Goal: Task Accomplishment & Management: Complete application form

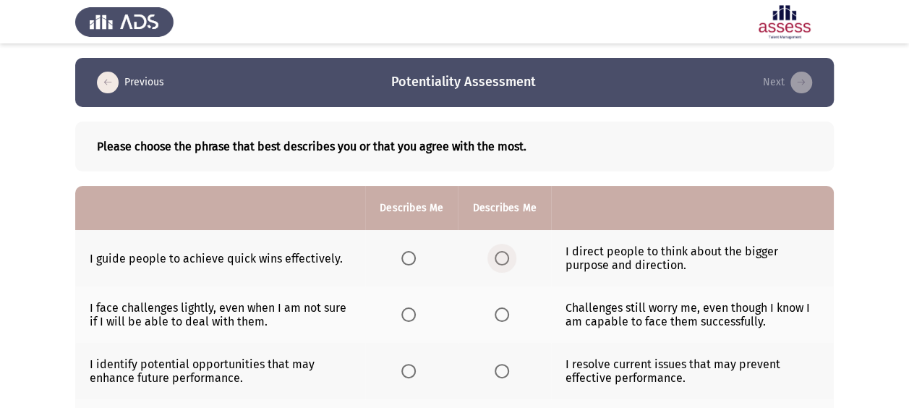
click at [495, 255] on span "Select an option" at bounding box center [502, 258] width 14 height 14
click at [495, 255] on input "Select an option" at bounding box center [502, 258] width 14 height 14
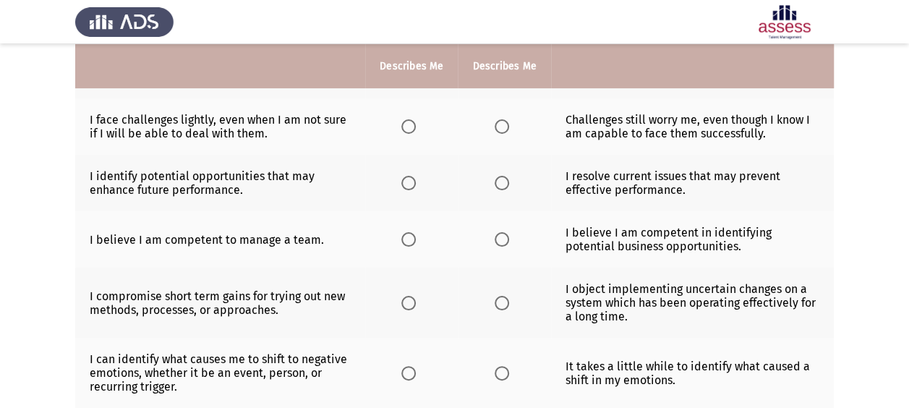
scroll to position [189, 0]
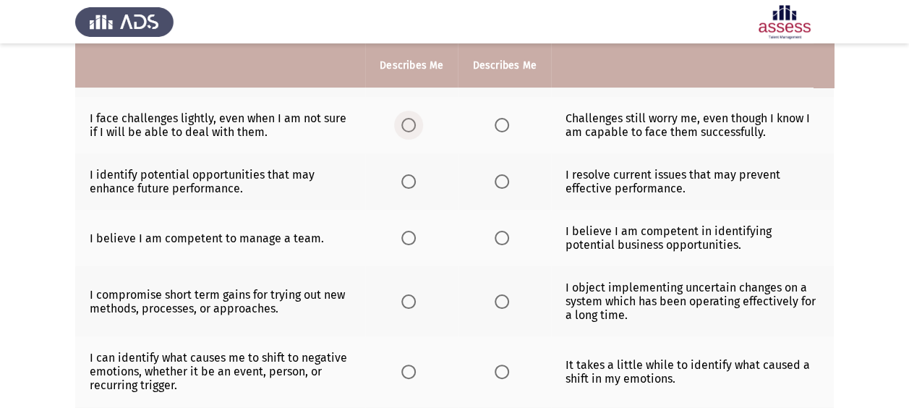
click at [413, 121] on span "Select an option" at bounding box center [408, 125] width 14 height 14
click at [413, 121] on input "Select an option" at bounding box center [408, 125] width 14 height 14
click at [409, 176] on span "Select an option" at bounding box center [408, 181] width 14 height 14
click at [409, 176] on input "Select an option" at bounding box center [408, 181] width 14 height 14
click at [410, 236] on span "Select an option" at bounding box center [408, 238] width 14 height 14
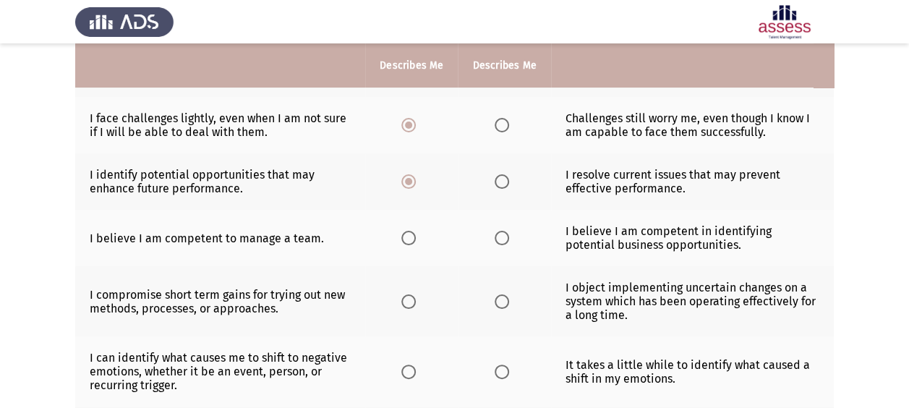
click at [410, 236] on input "Select an option" at bounding box center [408, 238] width 14 height 14
click at [411, 296] on span "Select an option" at bounding box center [408, 301] width 14 height 14
click at [411, 296] on input "Select an option" at bounding box center [408, 301] width 14 height 14
click at [415, 369] on span "Select an option" at bounding box center [408, 371] width 14 height 14
click at [415, 369] on input "Select an option" at bounding box center [408, 371] width 14 height 14
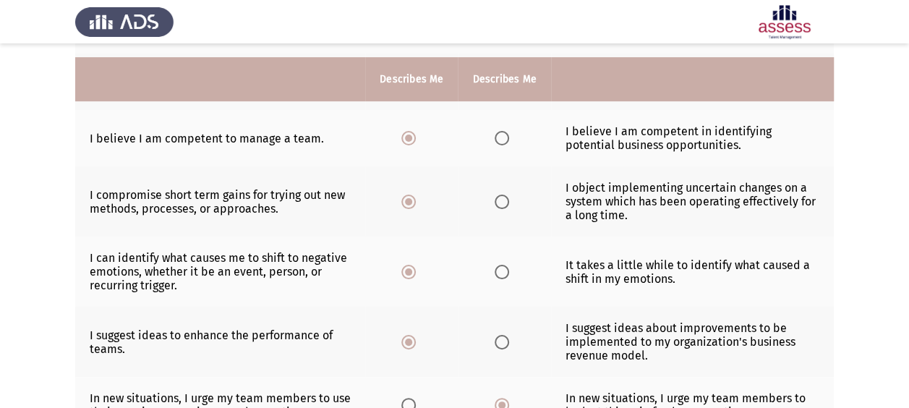
scroll to position [511, 0]
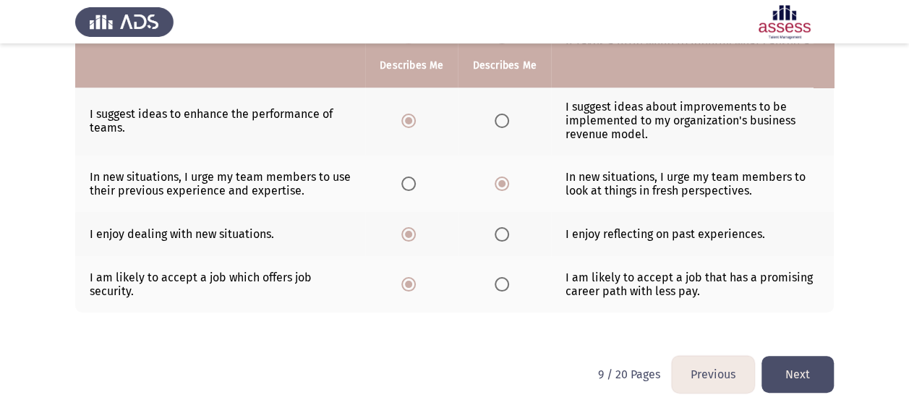
click at [791, 370] on button "Next" at bounding box center [797, 374] width 72 height 37
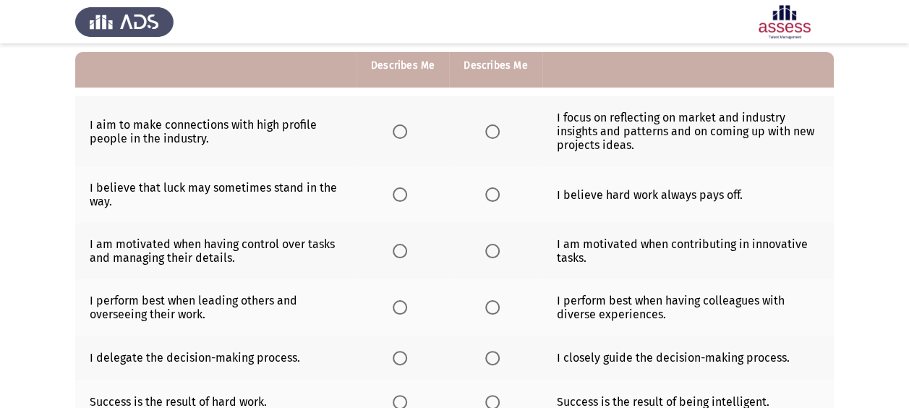
scroll to position [142, 0]
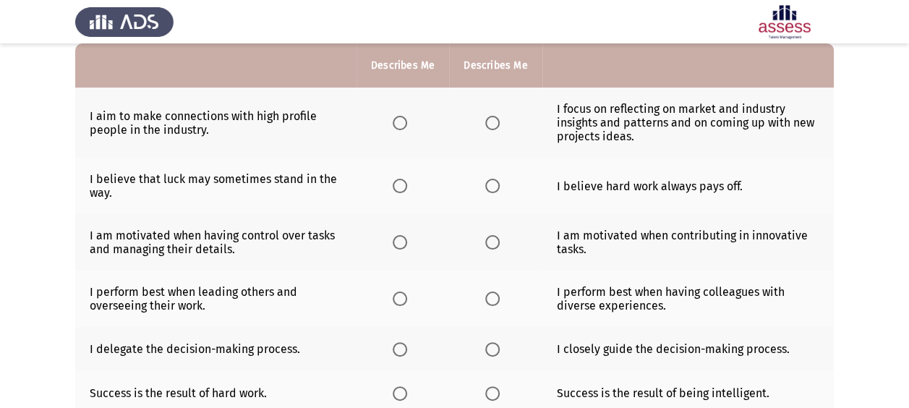
click at [494, 124] on span "Select an option" at bounding box center [492, 123] width 14 height 14
click at [494, 124] on input "Select an option" at bounding box center [492, 123] width 14 height 14
click at [487, 187] on span "Select an option" at bounding box center [492, 186] width 14 height 14
click at [487, 187] on input "Select an option" at bounding box center [492, 186] width 14 height 14
click at [490, 243] on span "Select an option" at bounding box center [492, 242] width 14 height 14
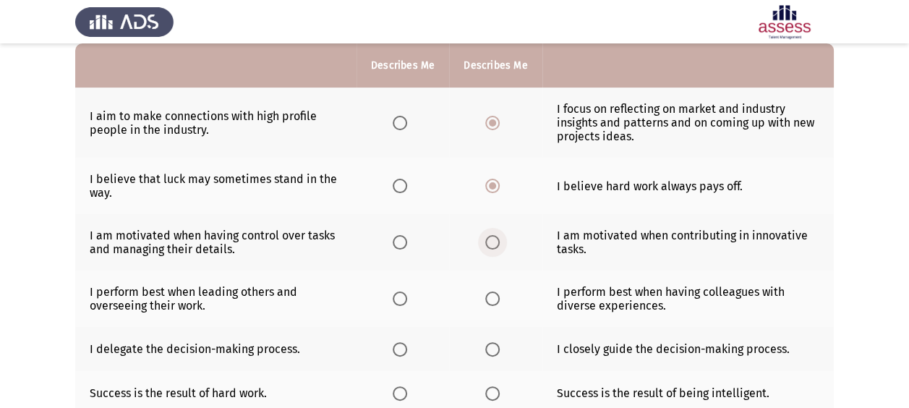
click at [490, 243] on input "Select an option" at bounding box center [492, 242] width 14 height 14
click at [486, 291] on span "Select an option" at bounding box center [492, 298] width 14 height 14
click at [486, 291] on input "Select an option" at bounding box center [492, 298] width 14 height 14
click at [477, 349] on th at bounding box center [495, 349] width 93 height 44
click at [490, 345] on span "Select an option" at bounding box center [492, 349] width 14 height 14
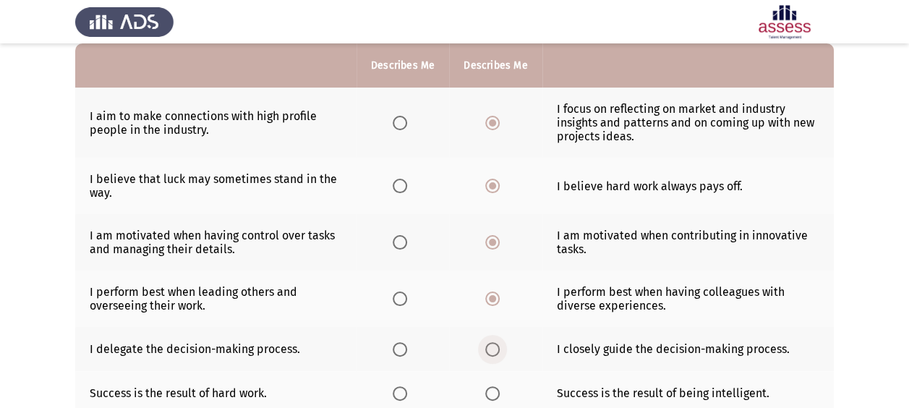
click at [490, 345] on input "Select an option" at bounding box center [492, 349] width 14 height 14
click at [403, 386] on span "Select an option" at bounding box center [400, 393] width 14 height 14
click at [403, 386] on input "Select an option" at bounding box center [400, 393] width 14 height 14
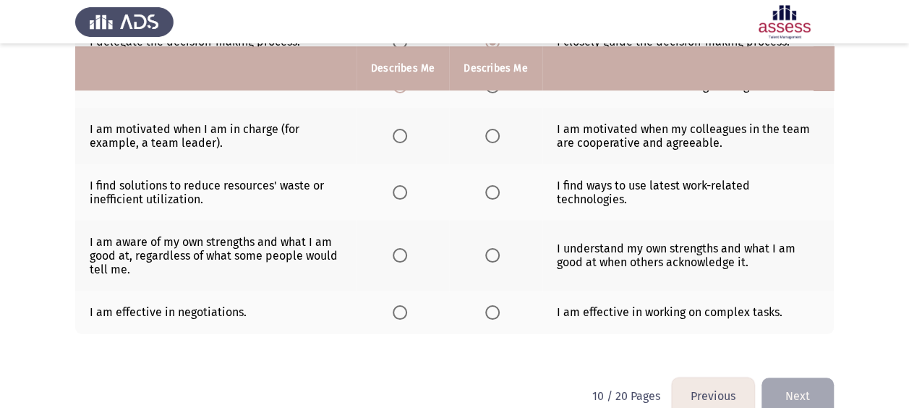
scroll to position [454, 0]
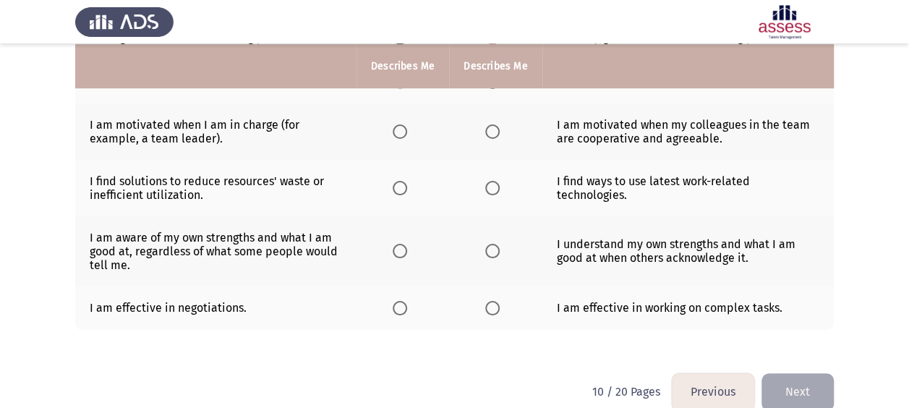
click at [396, 130] on span "Select an option" at bounding box center [400, 131] width 14 height 14
click at [396, 130] on input "Select an option" at bounding box center [400, 131] width 14 height 14
click at [396, 187] on span "Select an option" at bounding box center [400, 188] width 14 height 14
click at [396, 187] on input "Select an option" at bounding box center [400, 188] width 14 height 14
click at [395, 244] on span "Select an option" at bounding box center [400, 251] width 14 height 14
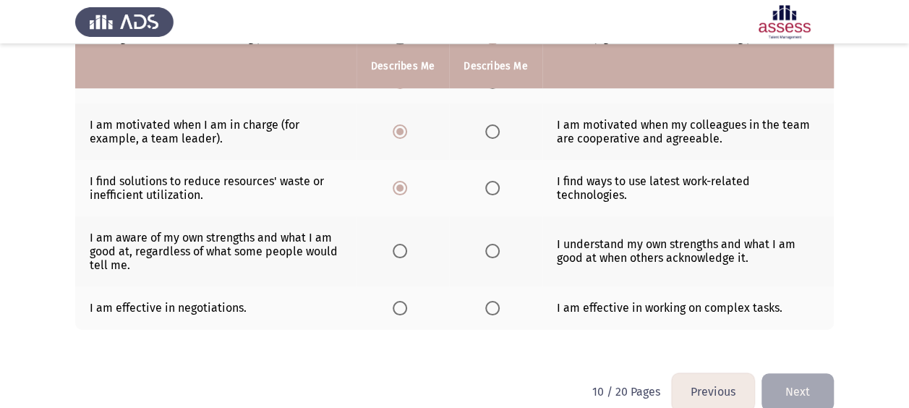
click at [395, 244] on input "Select an option" at bounding box center [400, 251] width 14 height 14
click at [497, 301] on span "Select an option" at bounding box center [492, 308] width 14 height 14
click at [497, 301] on input "Select an option" at bounding box center [492, 308] width 14 height 14
click at [824, 385] on button "Next" at bounding box center [797, 391] width 72 height 37
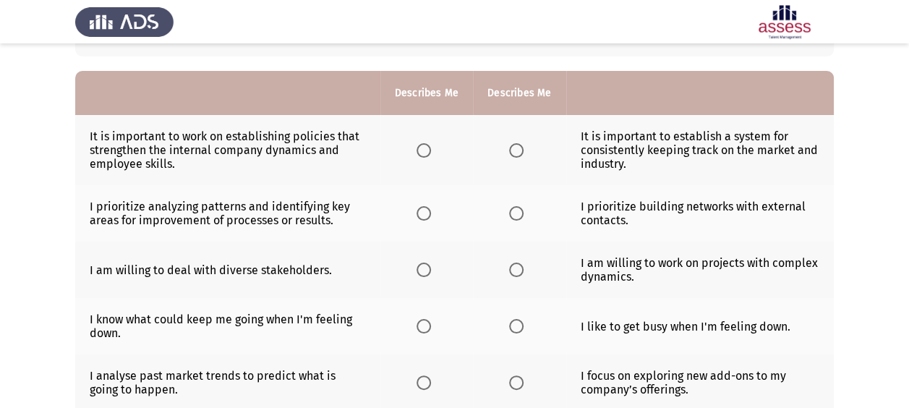
scroll to position [497, 0]
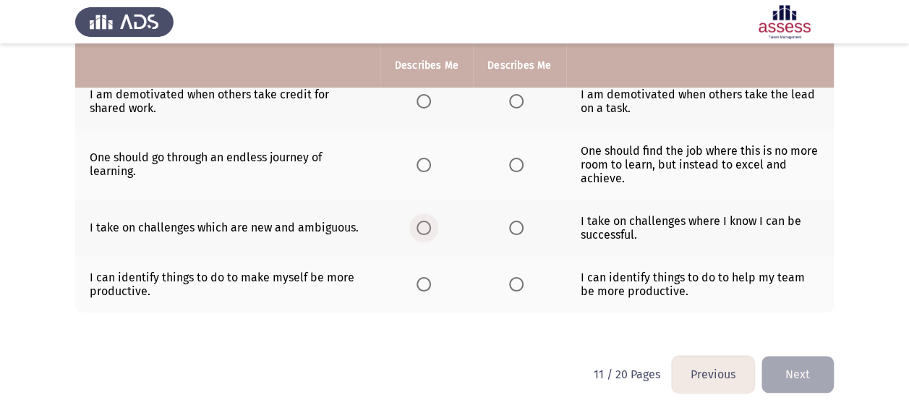
click at [421, 223] on span "Select an option" at bounding box center [424, 228] width 14 height 14
click at [421, 223] on input "Select an option" at bounding box center [424, 228] width 14 height 14
click at [424, 283] on span "Select an option" at bounding box center [424, 284] width 14 height 14
click at [424, 283] on input "Select an option" at bounding box center [424, 284] width 14 height 14
click at [427, 162] on span "Select an option" at bounding box center [424, 165] width 14 height 14
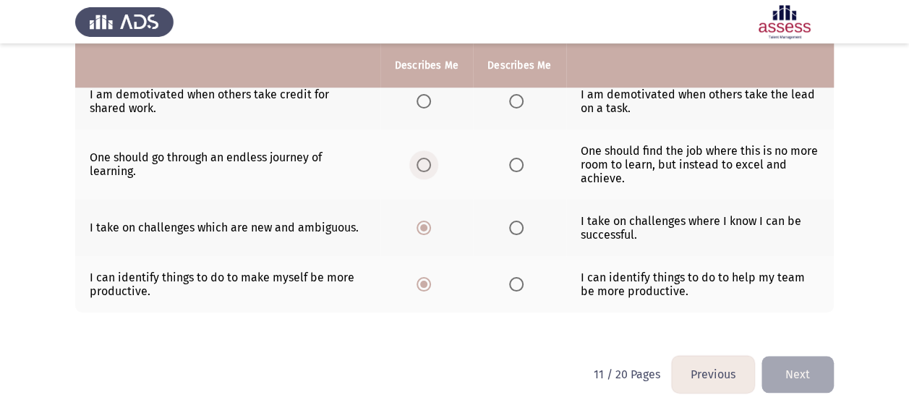
click at [427, 162] on input "Select an option" at bounding box center [424, 165] width 14 height 14
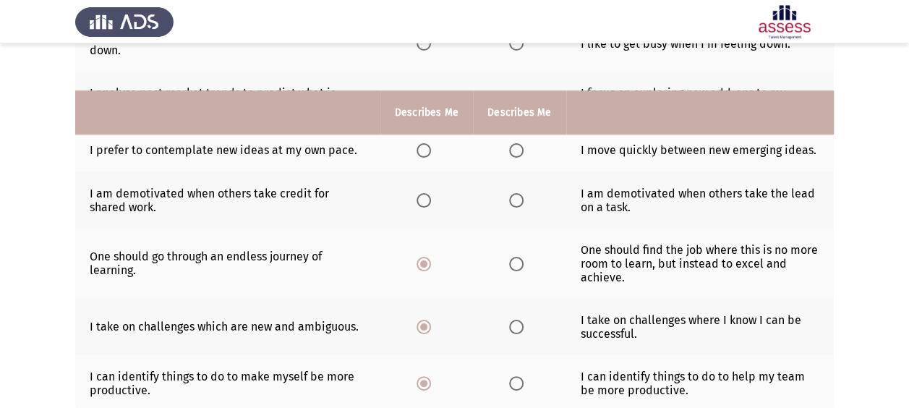
scroll to position [386, 0]
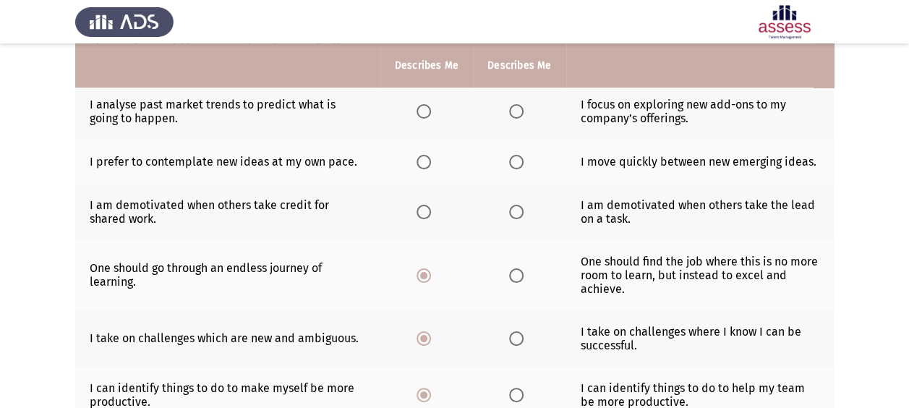
click at [427, 213] on span "Select an option" at bounding box center [424, 212] width 14 height 14
click at [427, 213] on input "Select an option" at bounding box center [424, 212] width 14 height 14
click at [509, 161] on span "Select an option" at bounding box center [516, 162] width 14 height 14
click at [509, 161] on input "Select an option" at bounding box center [516, 162] width 14 height 14
click at [532, 107] on th at bounding box center [519, 111] width 93 height 56
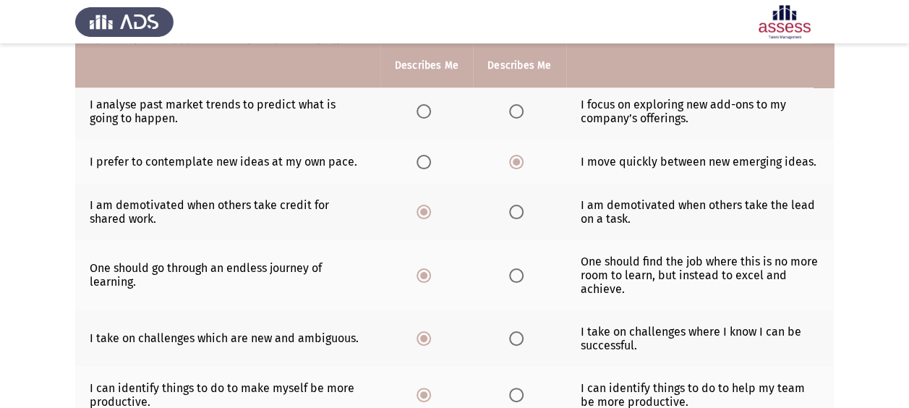
click at [516, 107] on span "Select an option" at bounding box center [516, 111] width 14 height 14
click at [516, 107] on input "Select an option" at bounding box center [516, 111] width 14 height 14
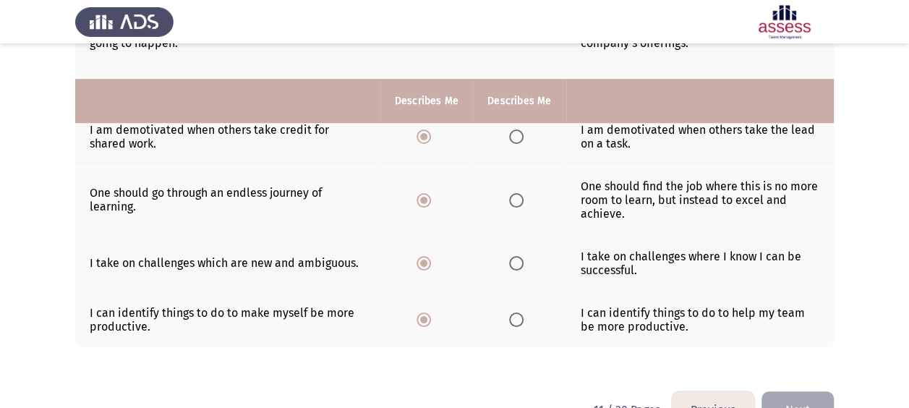
scroll to position [497, 0]
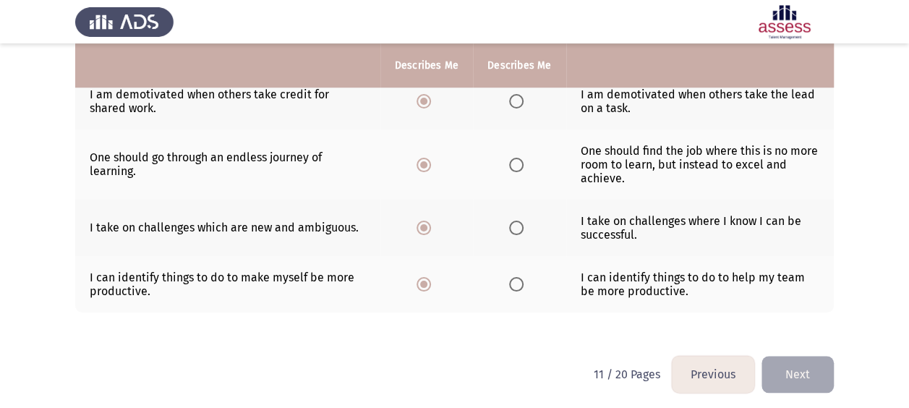
click at [797, 370] on button "Next" at bounding box center [797, 374] width 72 height 37
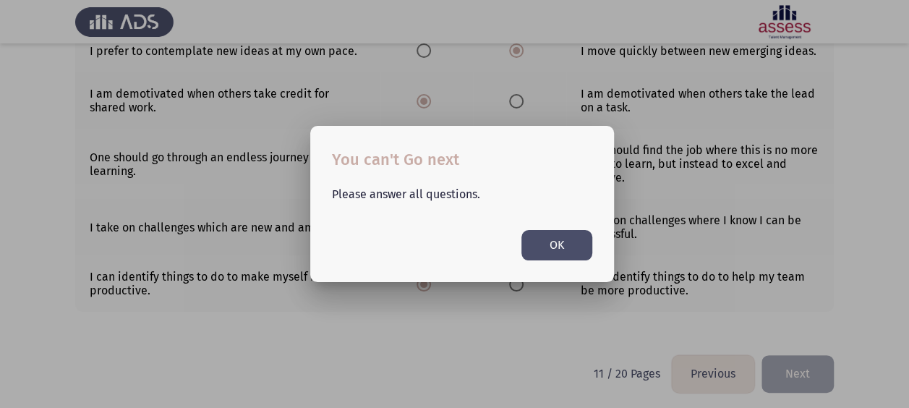
click at [573, 259] on button "OK" at bounding box center [556, 245] width 71 height 30
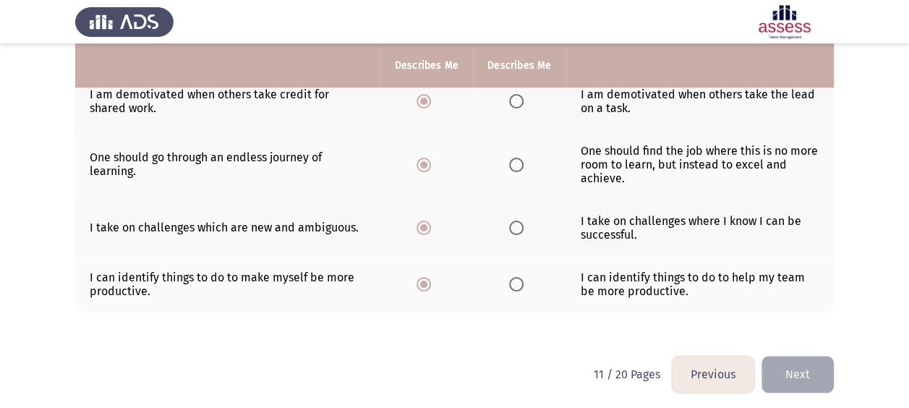
scroll to position [208, 0]
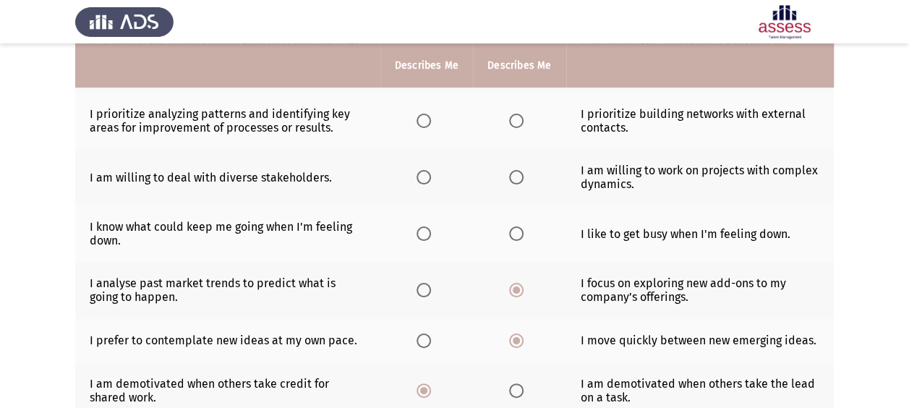
click at [510, 231] on span "Select an option" at bounding box center [516, 233] width 14 height 14
click at [510, 231] on input "Select an option" at bounding box center [516, 233] width 14 height 14
click at [514, 182] on span "Select an option" at bounding box center [516, 177] width 14 height 14
click at [514, 182] on input "Select an option" at bounding box center [516, 177] width 14 height 14
click at [415, 126] on th at bounding box center [426, 121] width 93 height 56
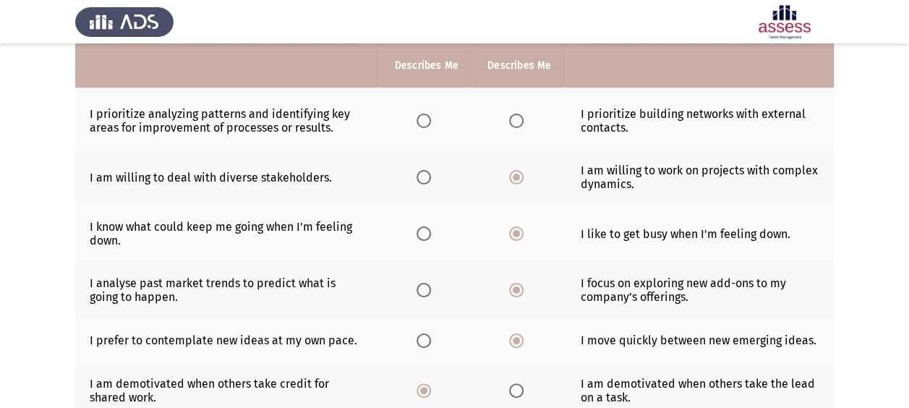
click at [418, 123] on span "Select an option" at bounding box center [424, 121] width 14 height 14
click at [418, 123] on input "Select an option" at bounding box center [424, 121] width 14 height 14
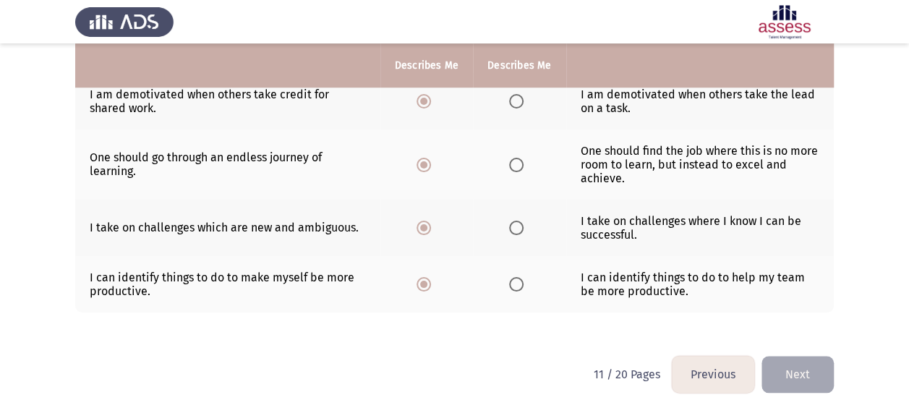
click at [806, 371] on button "Next" at bounding box center [797, 374] width 72 height 37
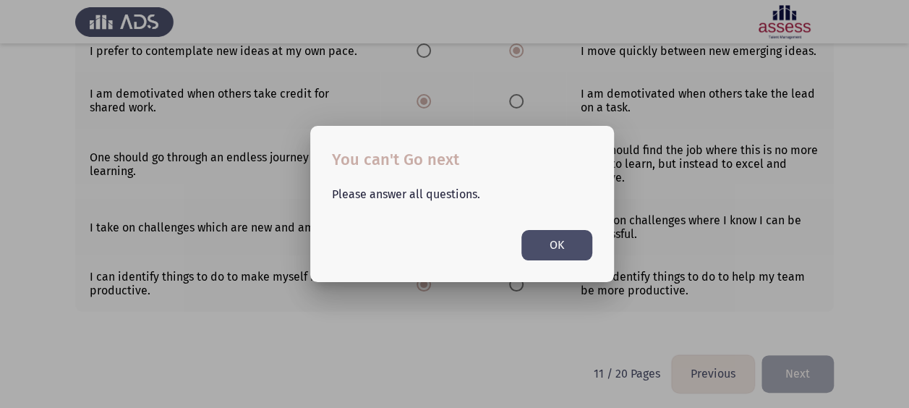
click at [580, 255] on button "OK" at bounding box center [556, 245] width 71 height 30
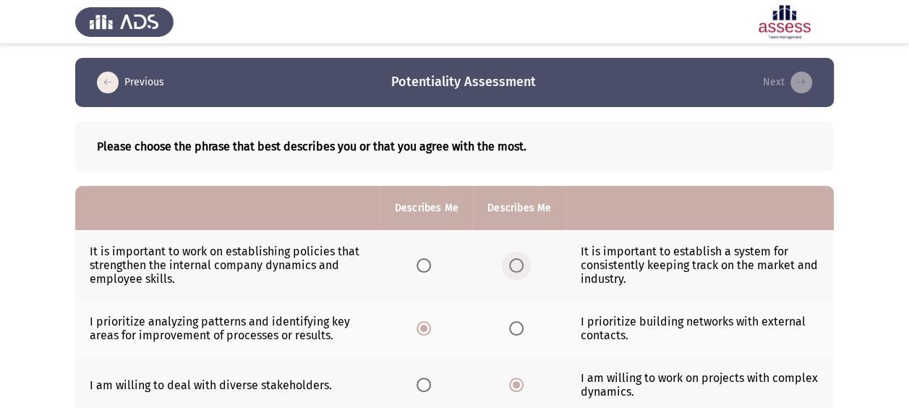
click at [516, 263] on span "Select an option" at bounding box center [516, 265] width 14 height 14
click at [516, 263] on input "Select an option" at bounding box center [516, 265] width 14 height 14
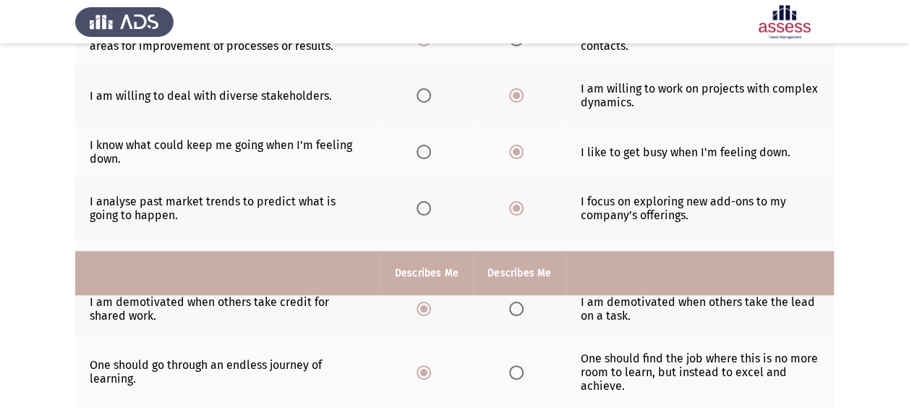
scroll to position [497, 0]
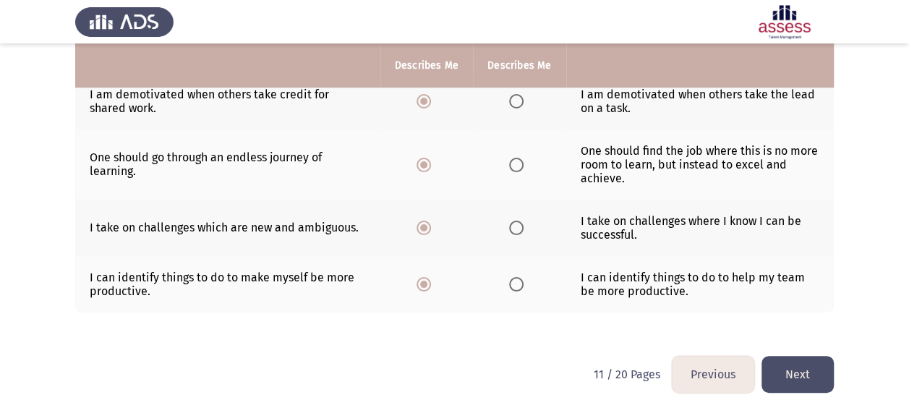
click at [822, 359] on button "Next" at bounding box center [797, 374] width 72 height 37
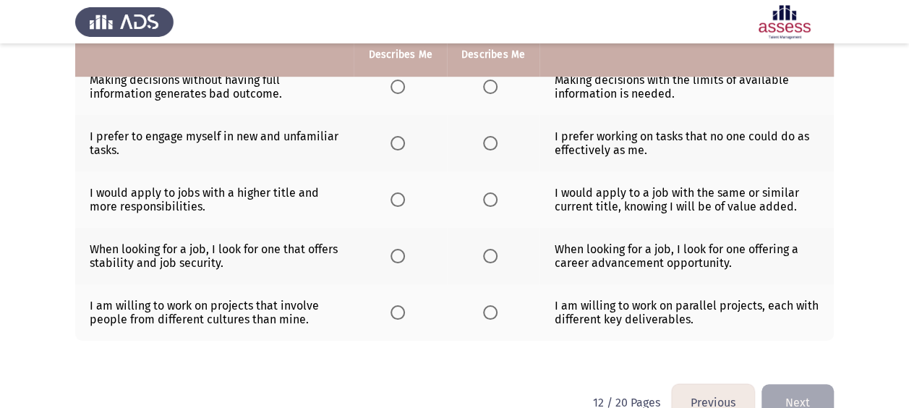
scroll to position [358, 0]
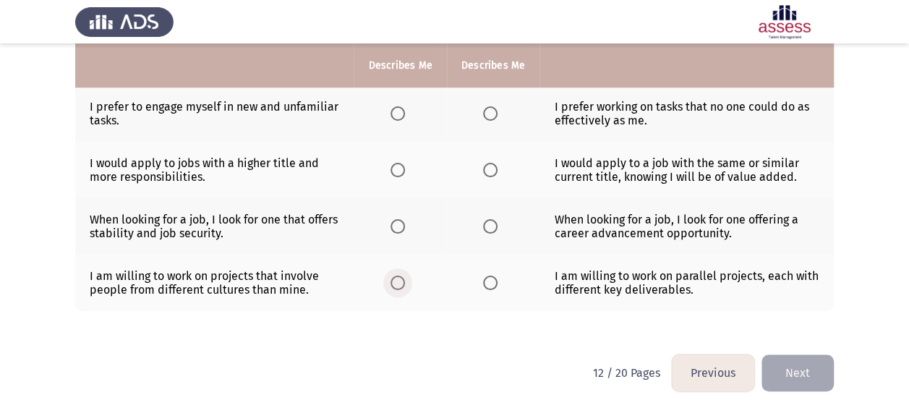
click at [401, 279] on span "Select an option" at bounding box center [398, 283] width 14 height 14
click at [401, 279] on input "Select an option" at bounding box center [398, 283] width 14 height 14
click at [490, 221] on span "Select an option" at bounding box center [490, 226] width 14 height 14
click at [490, 221] on input "Select an option" at bounding box center [490, 226] width 14 height 14
click at [483, 169] on span "Select an option" at bounding box center [490, 170] width 14 height 14
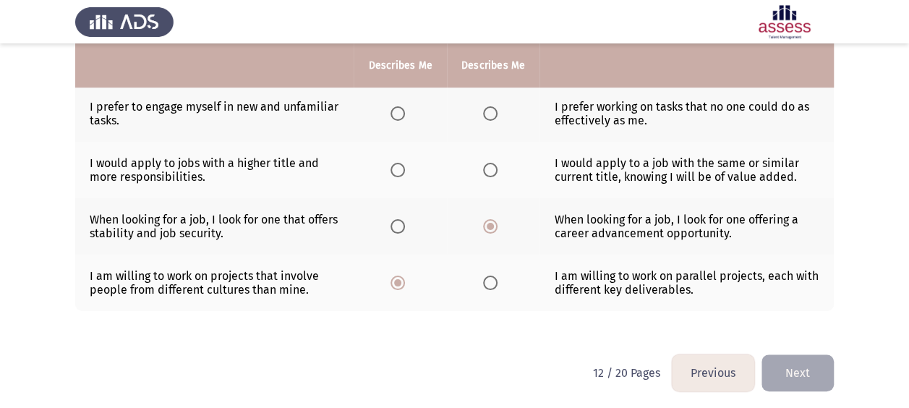
click at [483, 169] on input "Select an option" at bounding box center [490, 170] width 14 height 14
click at [390, 114] on th at bounding box center [400, 113] width 93 height 56
click at [394, 114] on span "Select an option" at bounding box center [398, 113] width 14 height 14
click at [394, 114] on input "Select an option" at bounding box center [398, 113] width 14 height 14
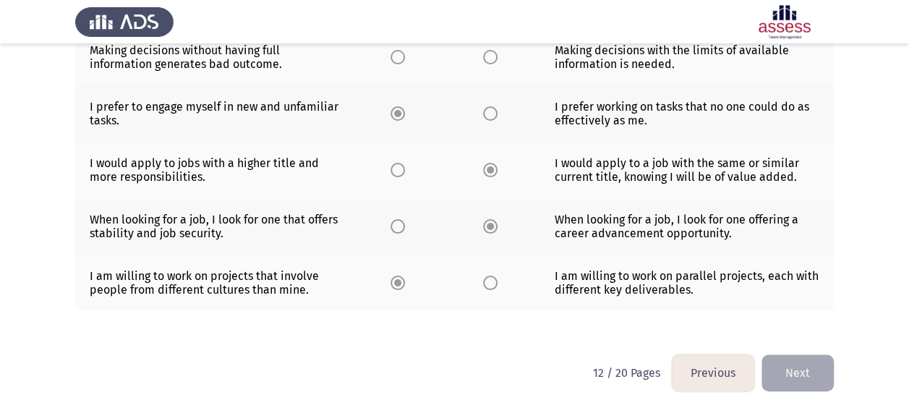
scroll to position [69, 0]
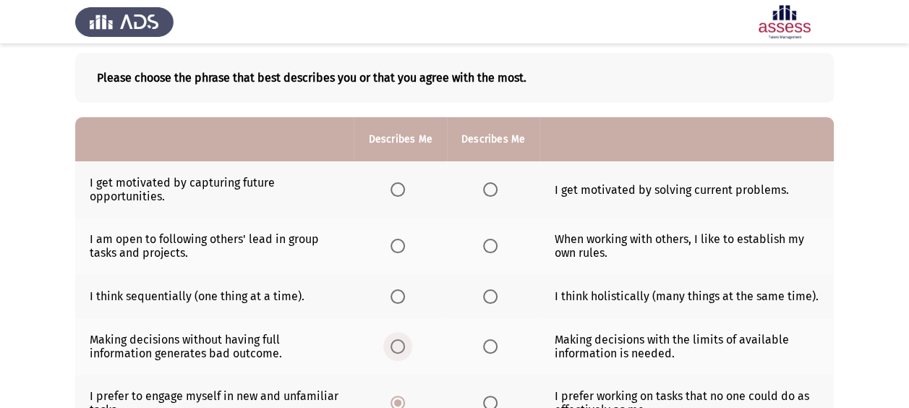
click at [402, 350] on span "Select an option" at bounding box center [398, 346] width 14 height 14
click at [402, 350] on input "Select an option" at bounding box center [398, 346] width 14 height 14
click at [392, 297] on span "Select an option" at bounding box center [398, 296] width 14 height 14
click at [392, 297] on input "Select an option" at bounding box center [398, 296] width 14 height 14
click at [397, 243] on span "Select an option" at bounding box center [398, 246] width 14 height 14
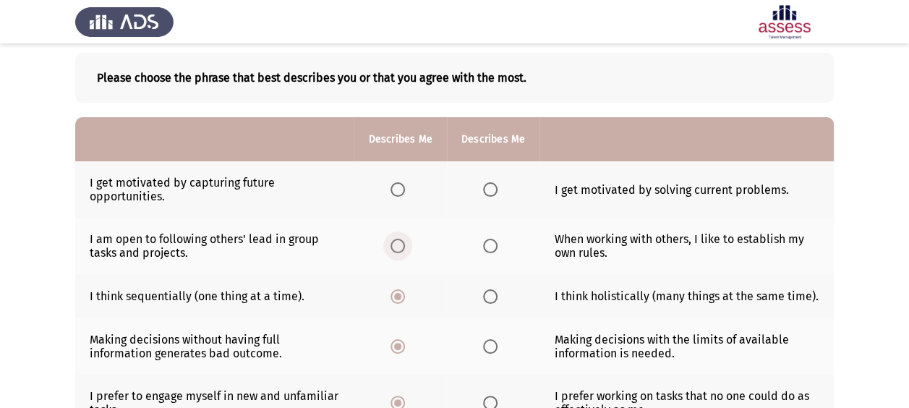
click at [397, 243] on input "Select an option" at bounding box center [398, 246] width 14 height 14
click at [401, 188] on span "Select an option" at bounding box center [398, 189] width 14 height 14
click at [401, 188] on input "Select an option" at bounding box center [398, 189] width 14 height 14
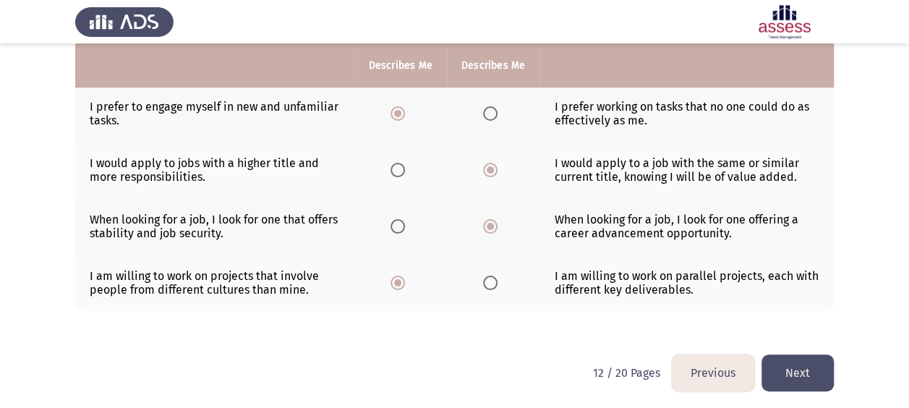
click at [808, 366] on button "Next" at bounding box center [797, 372] width 72 height 37
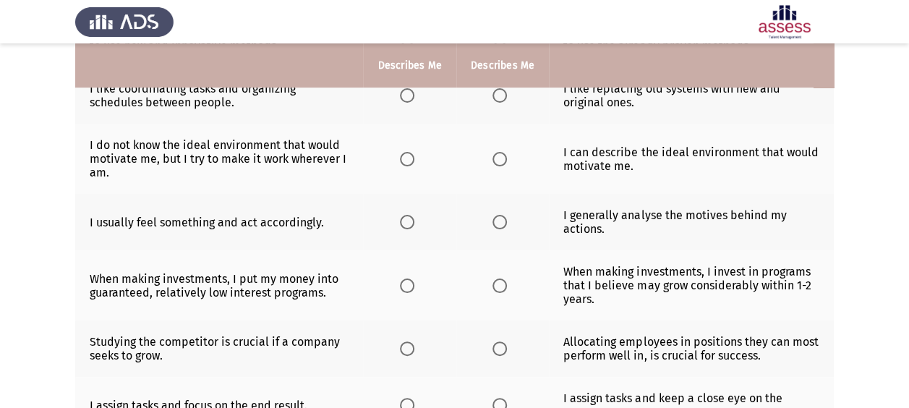
scroll to position [537, 0]
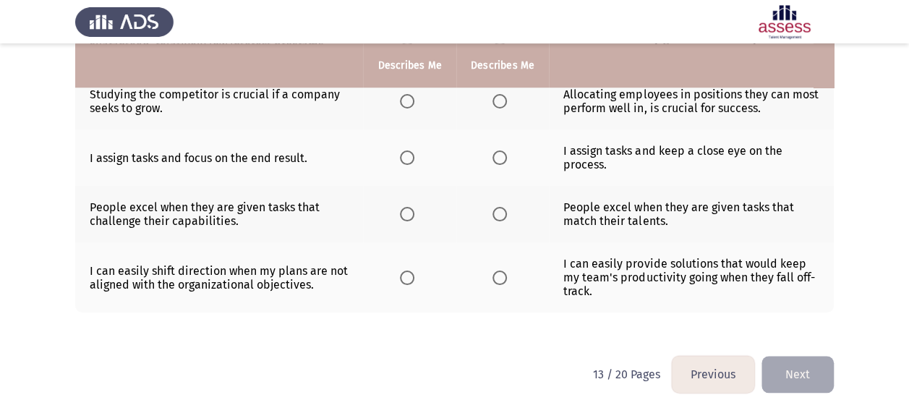
click at [515, 269] on th at bounding box center [502, 277] width 93 height 70
click at [495, 275] on span "Select an option" at bounding box center [499, 277] width 14 height 14
click at [495, 275] on input "Select an option" at bounding box center [499, 277] width 14 height 14
click at [498, 212] on span "Select an option" at bounding box center [499, 214] width 14 height 14
click at [498, 212] on input "Select an option" at bounding box center [499, 214] width 14 height 14
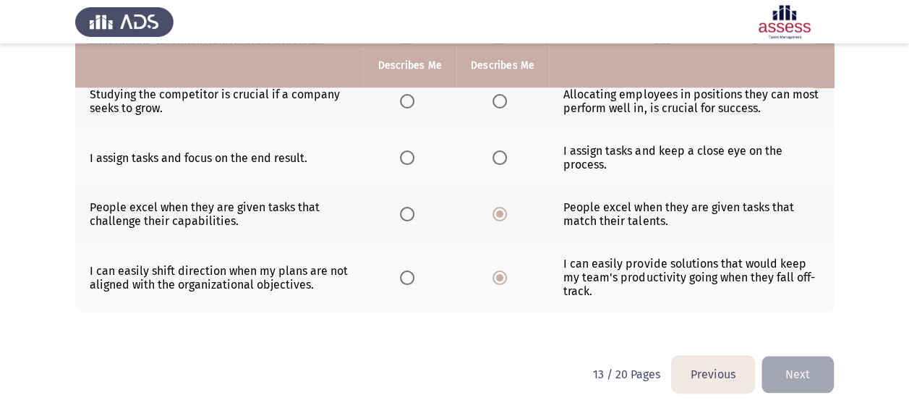
click at [407, 150] on span "Select an option" at bounding box center [407, 157] width 14 height 14
click at [407, 150] on input "Select an option" at bounding box center [407, 157] width 14 height 14
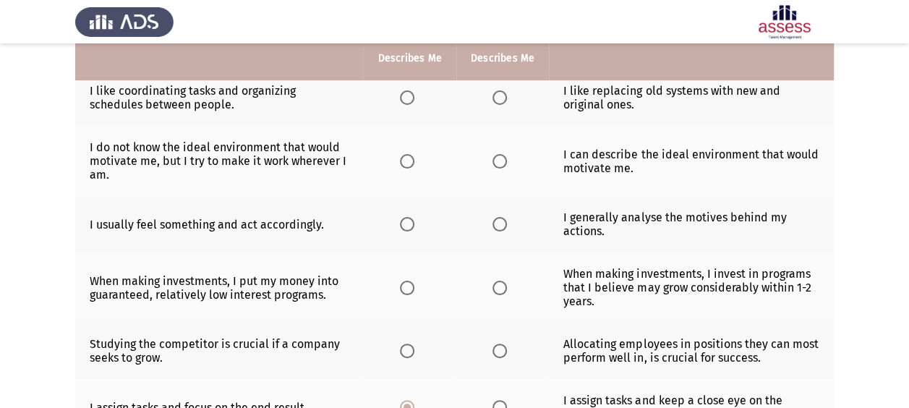
scroll to position [279, 0]
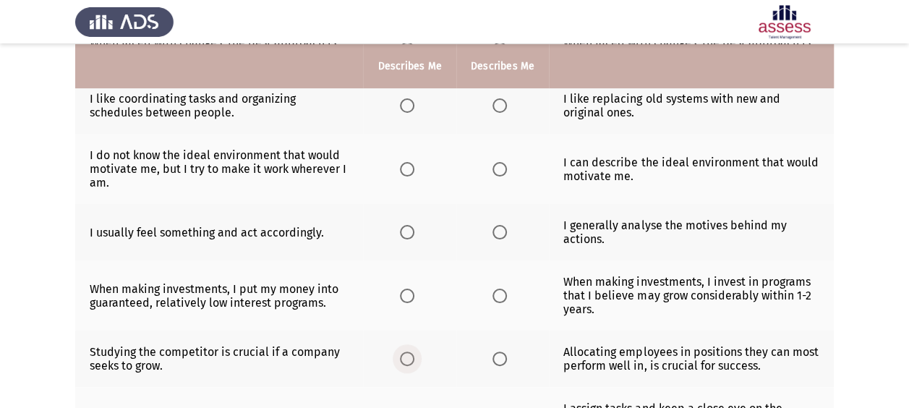
click at [404, 356] on span "Select an option" at bounding box center [407, 358] width 14 height 14
click at [404, 356] on input "Select an option" at bounding box center [407, 358] width 14 height 14
click at [498, 291] on span "Select an option" at bounding box center [499, 296] width 14 height 14
click at [498, 291] on input "Select an option" at bounding box center [499, 296] width 14 height 14
click at [499, 227] on span "Select an option" at bounding box center [499, 232] width 14 height 14
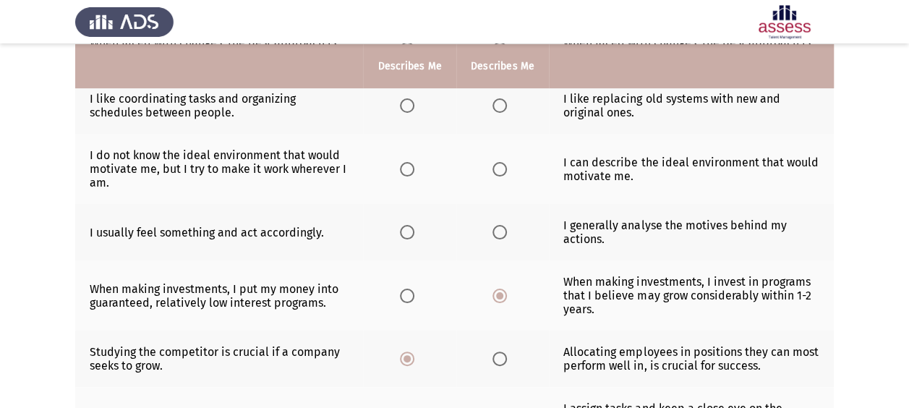
click at [499, 227] on input "Select an option" at bounding box center [499, 232] width 14 height 14
click at [499, 165] on span "Select an option" at bounding box center [499, 169] width 14 height 14
click at [499, 165] on input "Select an option" at bounding box center [499, 169] width 14 height 14
click at [495, 101] on span "Select an option" at bounding box center [499, 105] width 14 height 14
click at [495, 101] on input "Select an option" at bounding box center [499, 105] width 14 height 14
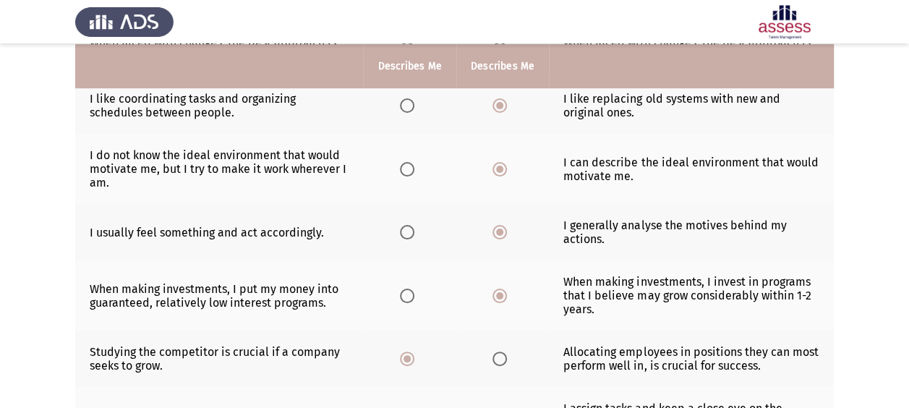
scroll to position [537, 0]
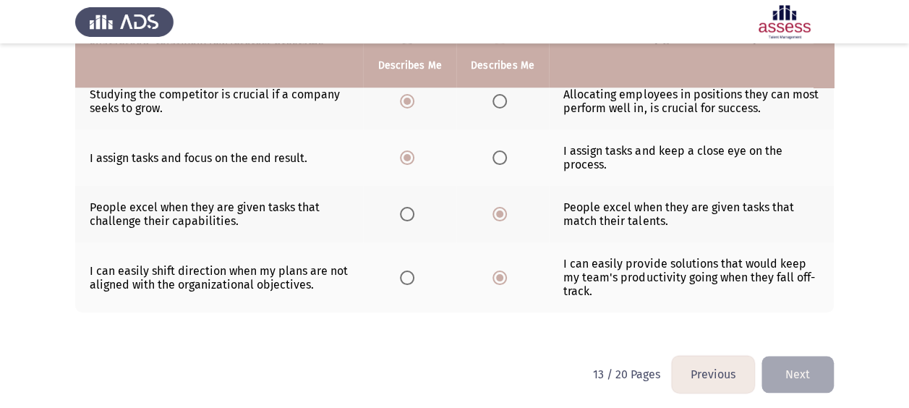
click at [795, 372] on button "Next" at bounding box center [797, 374] width 72 height 37
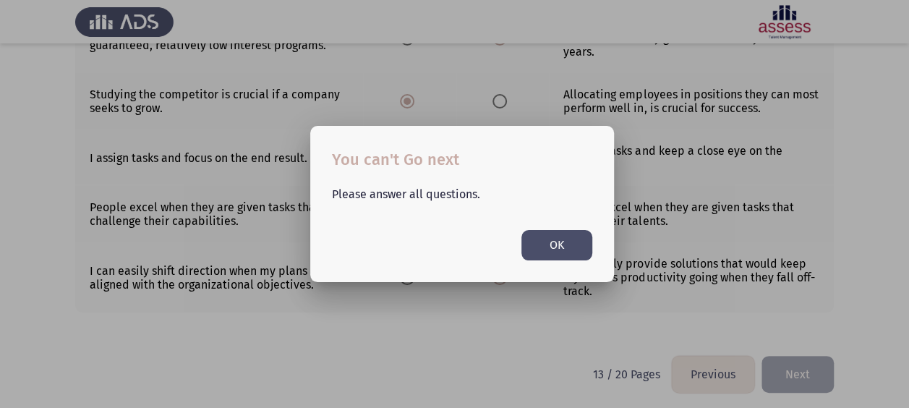
scroll to position [0, 0]
click at [578, 247] on button "OK" at bounding box center [556, 245] width 71 height 30
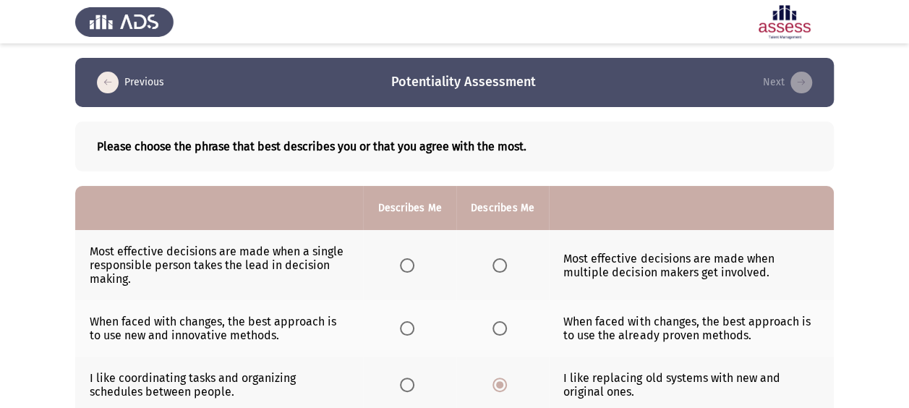
click at [402, 268] on span "Select an option" at bounding box center [407, 265] width 14 height 14
click at [402, 268] on input "Select an option" at bounding box center [407, 265] width 14 height 14
click at [406, 334] on span "Select an option" at bounding box center [407, 328] width 14 height 14
click at [406, 334] on input "Select an option" at bounding box center [407, 328] width 14 height 14
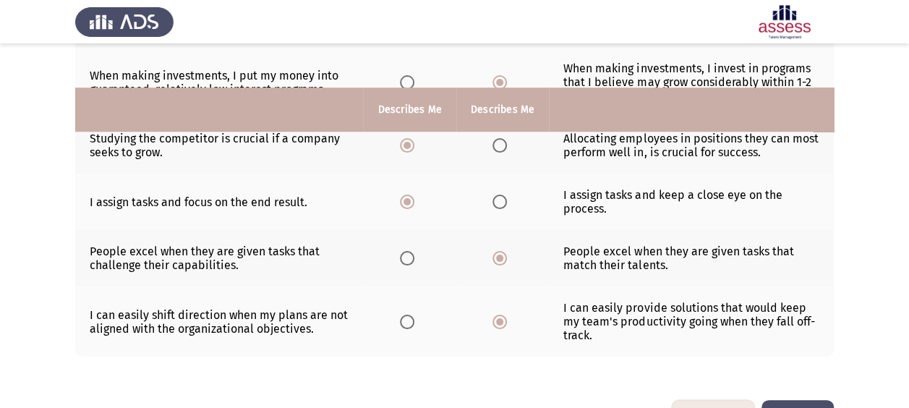
scroll to position [537, 0]
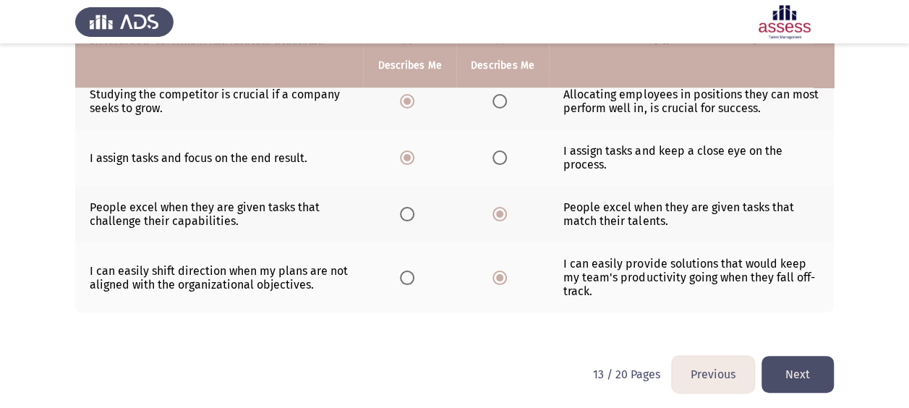
click at [794, 377] on button "Next" at bounding box center [797, 374] width 72 height 37
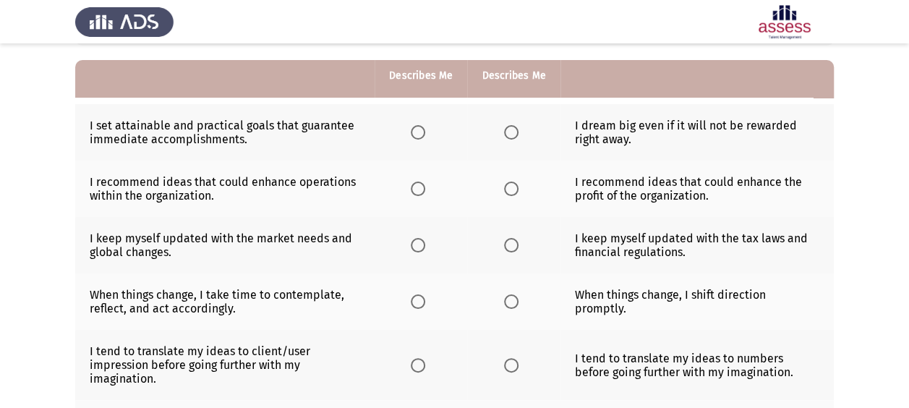
scroll to position [136, 0]
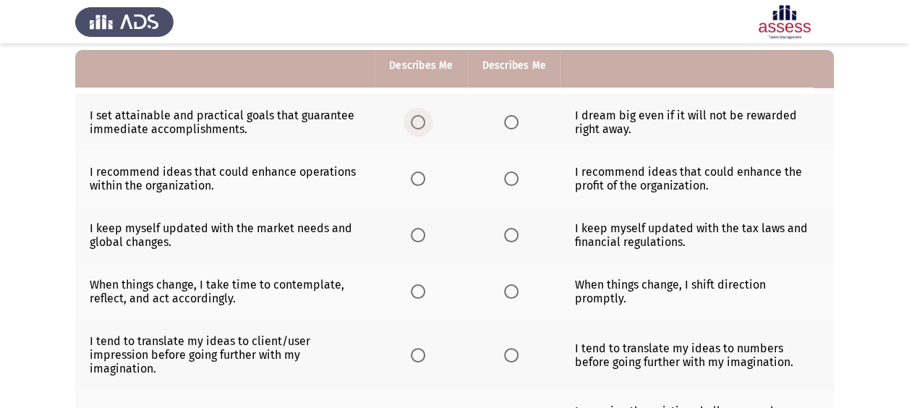
click at [421, 123] on span "Select an option" at bounding box center [418, 122] width 14 height 14
click at [421, 123] on input "Select an option" at bounding box center [418, 122] width 14 height 14
click at [507, 181] on span "Select an option" at bounding box center [511, 178] width 14 height 14
click at [507, 181] on input "Select an option" at bounding box center [511, 178] width 14 height 14
click at [418, 234] on span "Select an option" at bounding box center [418, 235] width 14 height 14
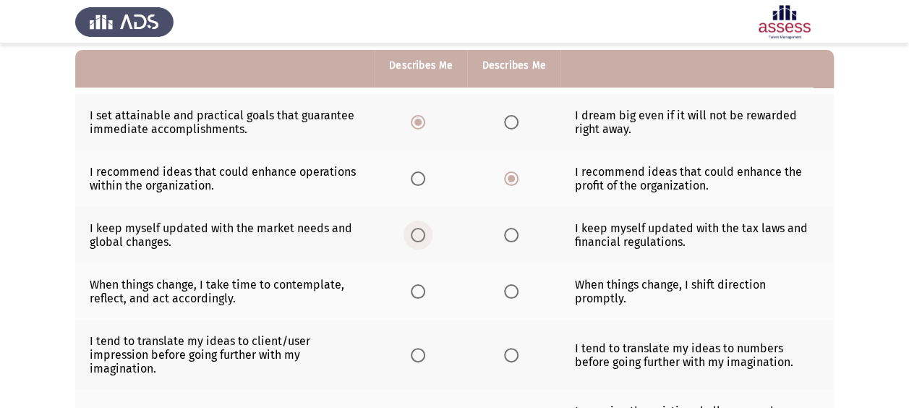
click at [418, 234] on input "Select an option" at bounding box center [418, 235] width 14 height 14
click at [421, 291] on span "Select an option" at bounding box center [418, 291] width 14 height 14
click at [421, 291] on input "Select an option" at bounding box center [418, 291] width 14 height 14
click at [418, 350] on span "Select an option" at bounding box center [418, 355] width 14 height 14
click at [418, 350] on input "Select an option" at bounding box center [418, 355] width 14 height 14
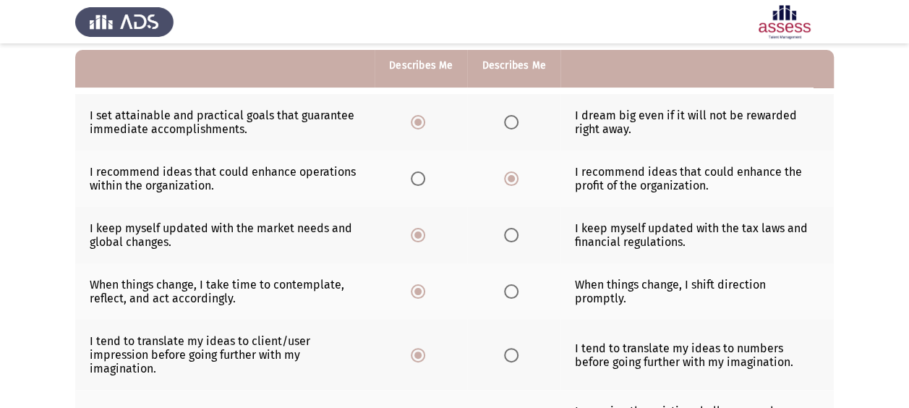
scroll to position [425, 0]
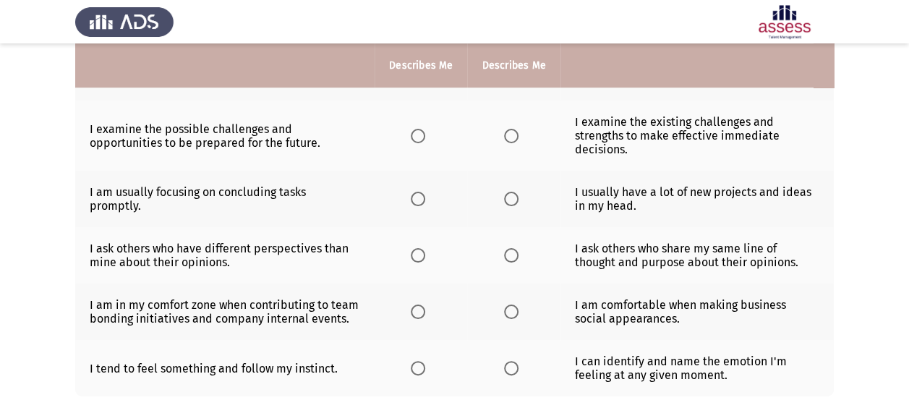
click at [414, 311] on span "Select an option" at bounding box center [418, 311] width 14 height 14
click at [414, 311] on input "Select an option" at bounding box center [418, 311] width 14 height 14
click at [518, 362] on label "Select an option" at bounding box center [514, 368] width 20 height 14
click at [518, 362] on input "Select an option" at bounding box center [511, 368] width 14 height 14
click at [517, 200] on span "Select an option" at bounding box center [511, 199] width 14 height 14
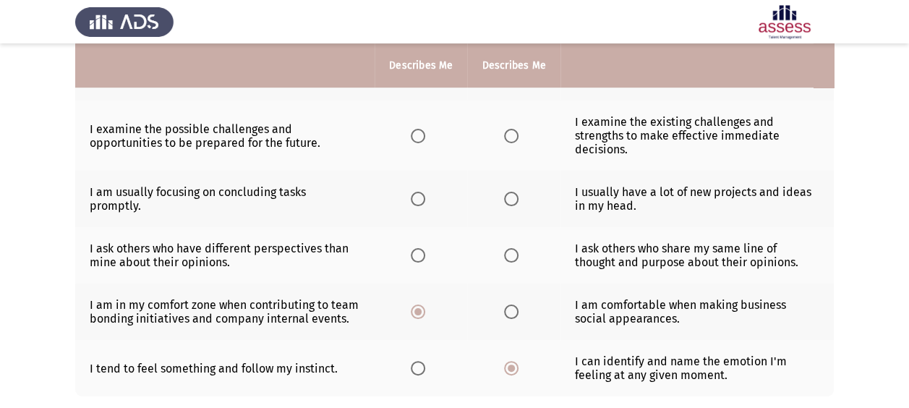
click at [517, 200] on input "Select an option" at bounding box center [511, 199] width 14 height 14
click at [421, 248] on span "Select an option" at bounding box center [418, 255] width 14 height 14
click at [421, 248] on input "Select an option" at bounding box center [418, 255] width 14 height 14
click at [511, 133] on span "Select an option" at bounding box center [511, 136] width 14 height 14
click at [511, 133] on input "Select an option" at bounding box center [511, 136] width 14 height 14
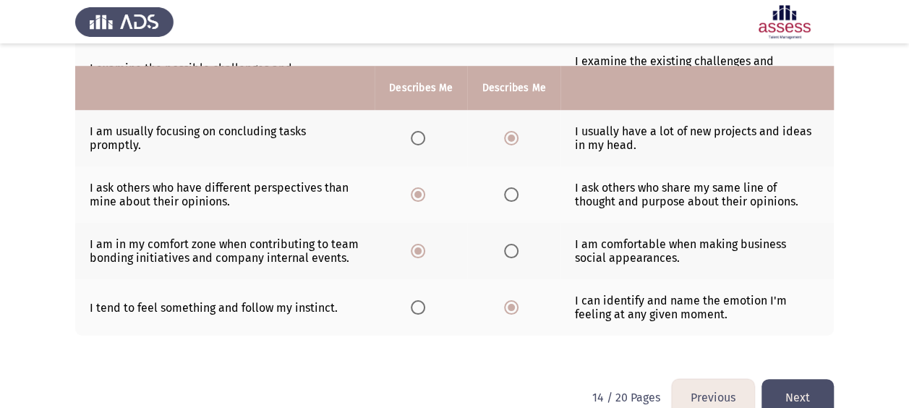
scroll to position [509, 0]
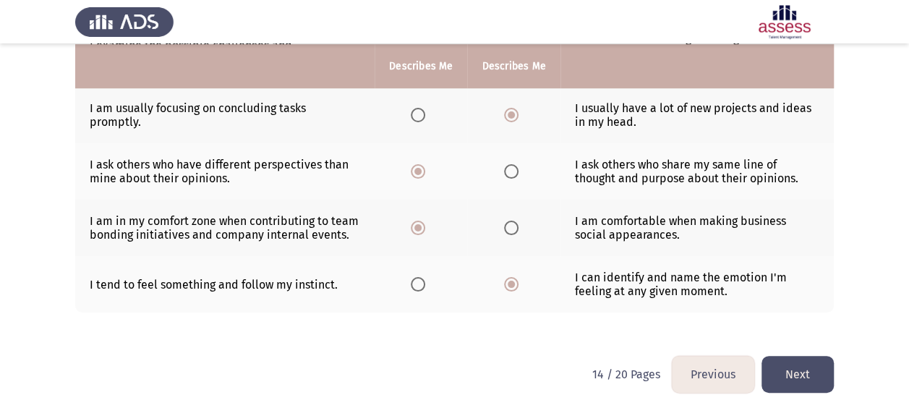
click at [800, 377] on button "Next" at bounding box center [797, 374] width 72 height 37
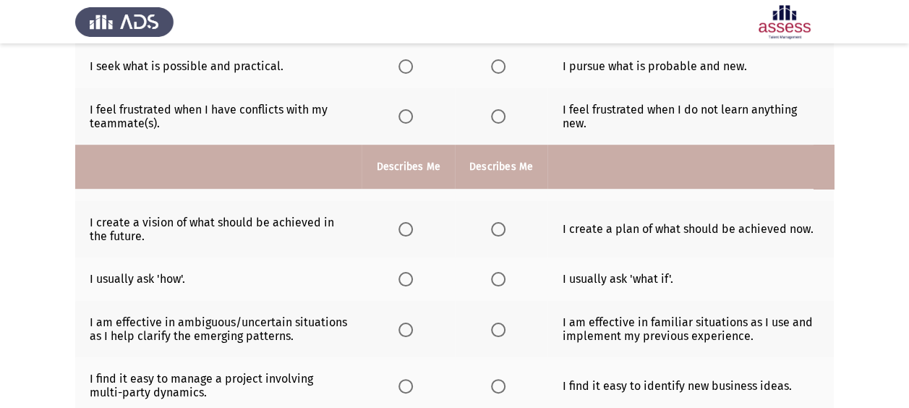
scroll to position [445, 0]
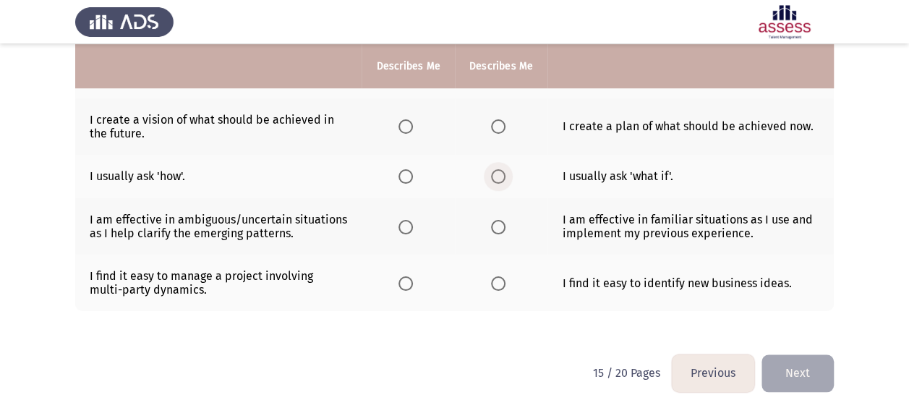
click at [492, 171] on span "Select an option" at bounding box center [498, 176] width 14 height 14
click at [492, 171] on input "Select an option" at bounding box center [498, 176] width 14 height 14
click at [404, 221] on span "Select an option" at bounding box center [405, 227] width 14 height 14
click at [404, 221] on input "Select an option" at bounding box center [405, 227] width 14 height 14
click at [495, 280] on span "Select an option" at bounding box center [498, 283] width 14 height 14
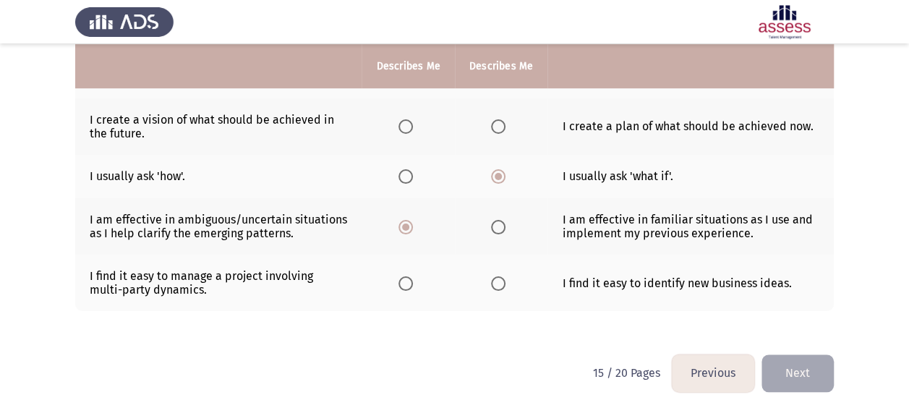
click at [495, 280] on input "Select an option" at bounding box center [498, 283] width 14 height 14
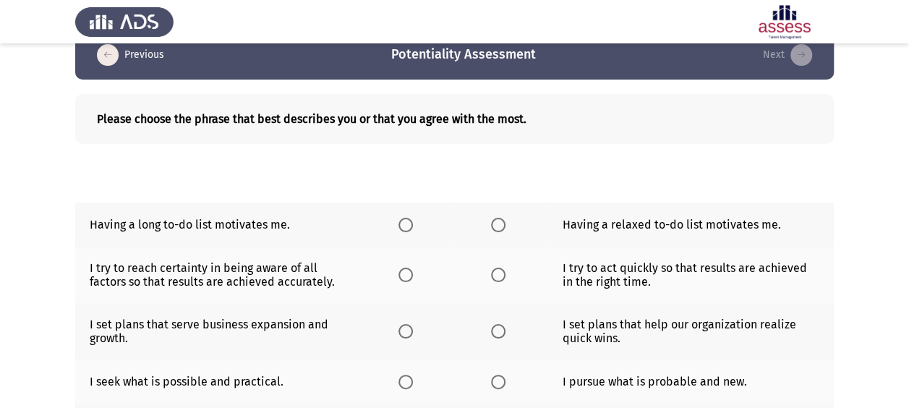
scroll to position [0, 0]
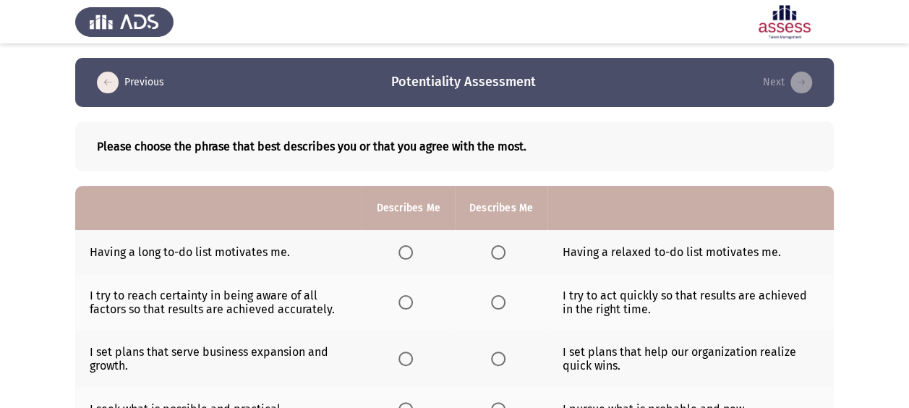
click at [406, 249] on span "Select an option" at bounding box center [405, 252] width 14 height 14
click at [406, 249] on input "Select an option" at bounding box center [405, 252] width 14 height 14
click at [491, 301] on span "Select an option" at bounding box center [498, 302] width 14 height 14
click at [491, 301] on input "Select an option" at bounding box center [498, 302] width 14 height 14
click at [403, 356] on span "Select an option" at bounding box center [405, 358] width 14 height 14
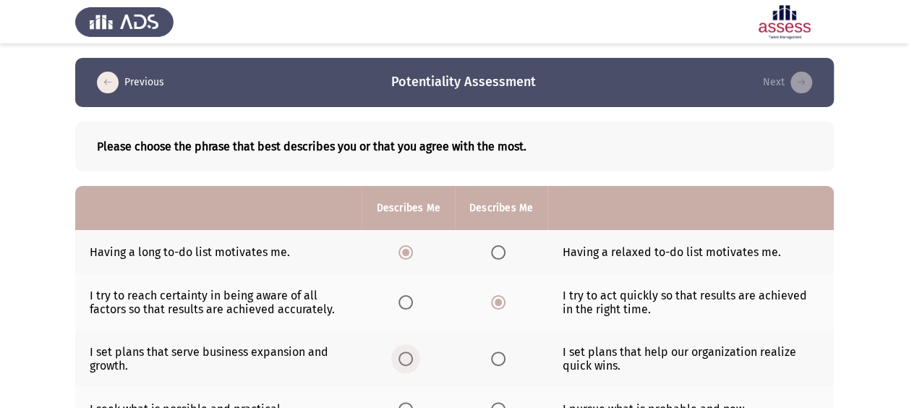
click at [403, 356] on input "Select an option" at bounding box center [405, 358] width 14 height 14
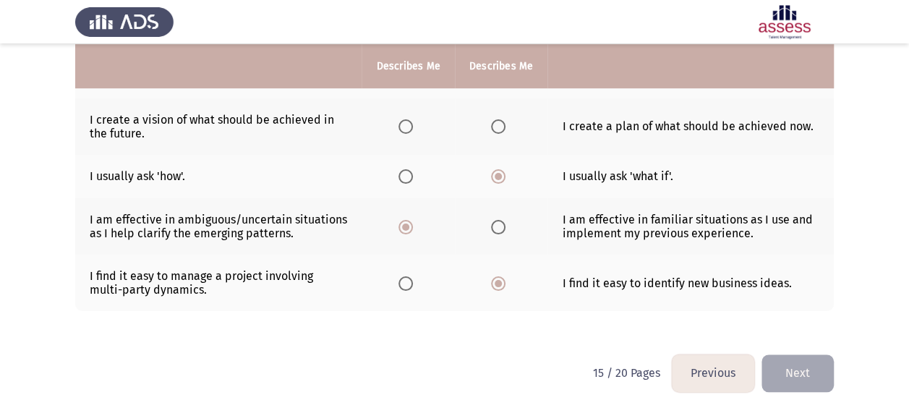
scroll to position [156, 0]
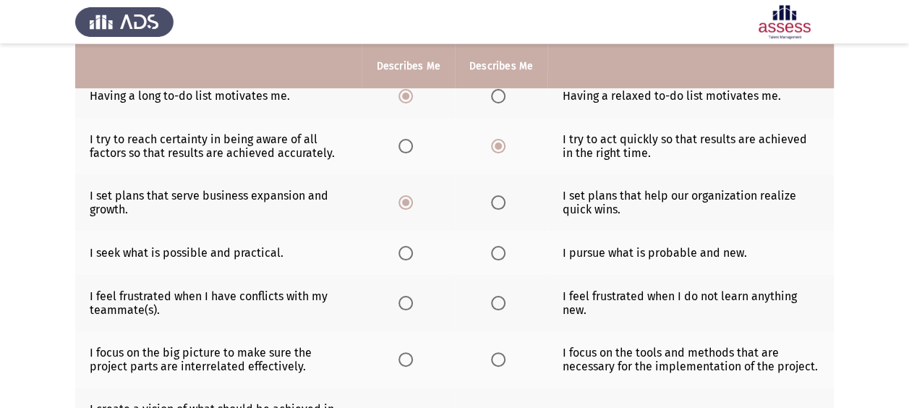
click at [492, 255] on span "Select an option" at bounding box center [498, 253] width 14 height 14
click at [492, 255] on input "Select an option" at bounding box center [498, 253] width 14 height 14
click at [406, 304] on span "Select an option" at bounding box center [405, 303] width 14 height 14
click at [406, 304] on input "Select an option" at bounding box center [405, 303] width 14 height 14
click at [499, 305] on span "Select an option" at bounding box center [498, 303] width 14 height 14
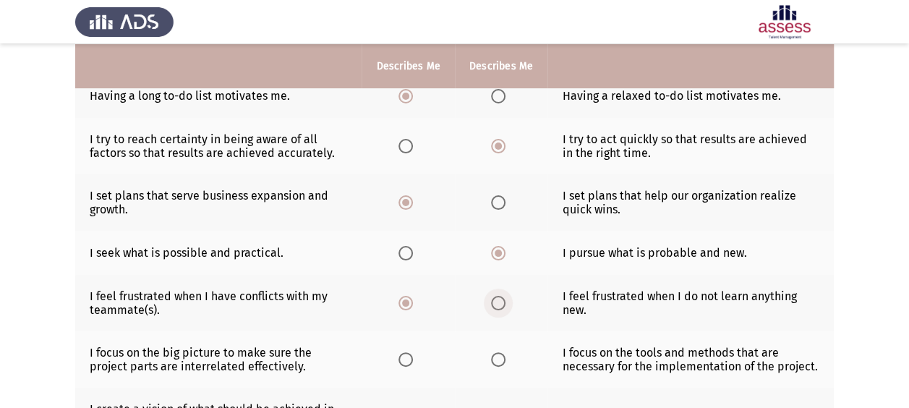
click at [499, 305] on input "Select an option" at bounding box center [498, 303] width 14 height 14
click at [404, 355] on span "Select an option" at bounding box center [405, 359] width 14 height 14
click at [404, 355] on input "Select an option" at bounding box center [405, 359] width 14 height 14
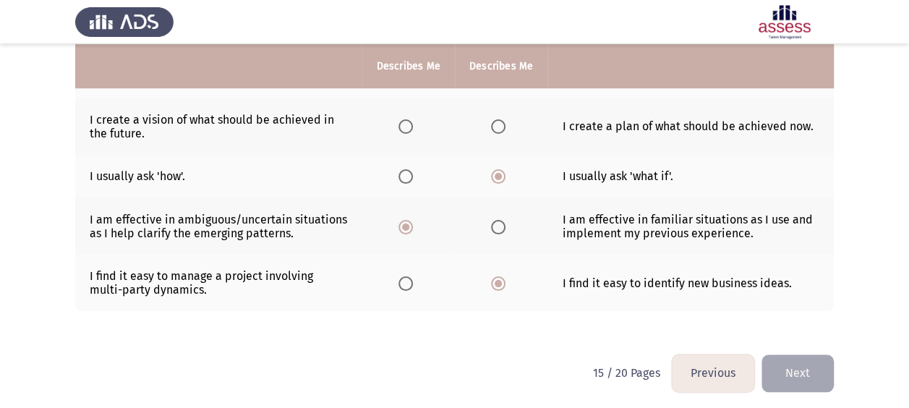
click at [498, 128] on span "Select an option" at bounding box center [498, 126] width 14 height 14
click at [498, 128] on input "Select an option" at bounding box center [498, 126] width 14 height 14
click at [783, 364] on button "Next" at bounding box center [797, 372] width 72 height 37
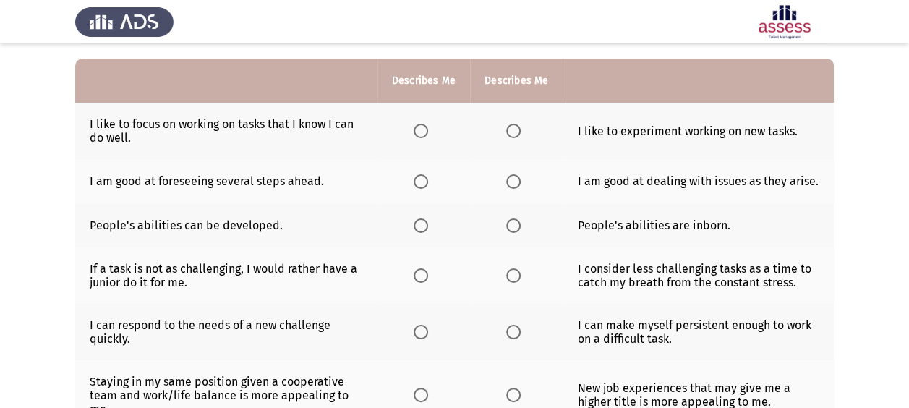
scroll to position [129, 0]
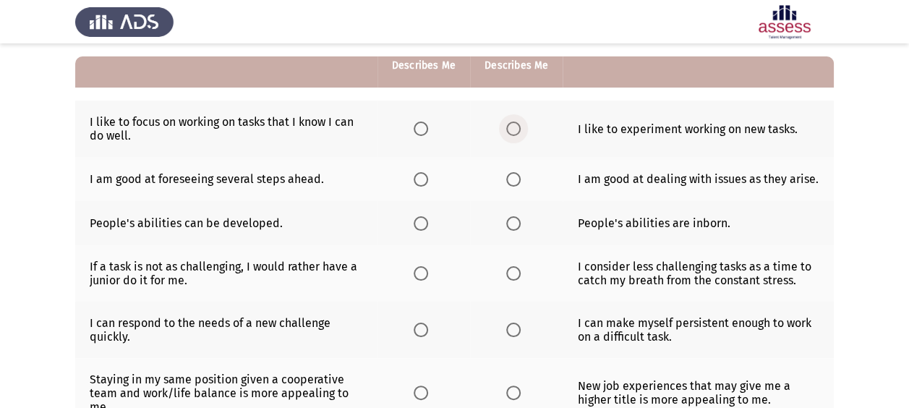
click at [513, 129] on span "Select an option" at bounding box center [513, 128] width 14 height 14
click at [513, 129] on input "Select an option" at bounding box center [513, 128] width 14 height 14
click at [419, 181] on span "Select an option" at bounding box center [421, 179] width 14 height 14
click at [419, 181] on input "Select an option" at bounding box center [421, 179] width 14 height 14
click at [421, 227] on span "Select an option" at bounding box center [421, 223] width 14 height 14
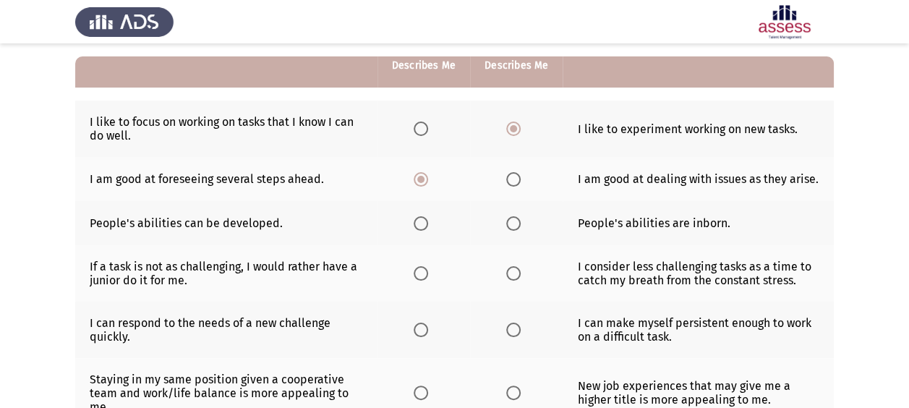
click at [421, 227] on input "Select an option" at bounding box center [421, 223] width 14 height 14
click at [528, 271] on th at bounding box center [516, 273] width 93 height 56
click at [513, 274] on span "Select an option" at bounding box center [513, 273] width 14 height 14
click at [513, 274] on input "Select an option" at bounding box center [513, 273] width 14 height 14
click at [511, 328] on span "Select an option" at bounding box center [513, 330] width 14 height 14
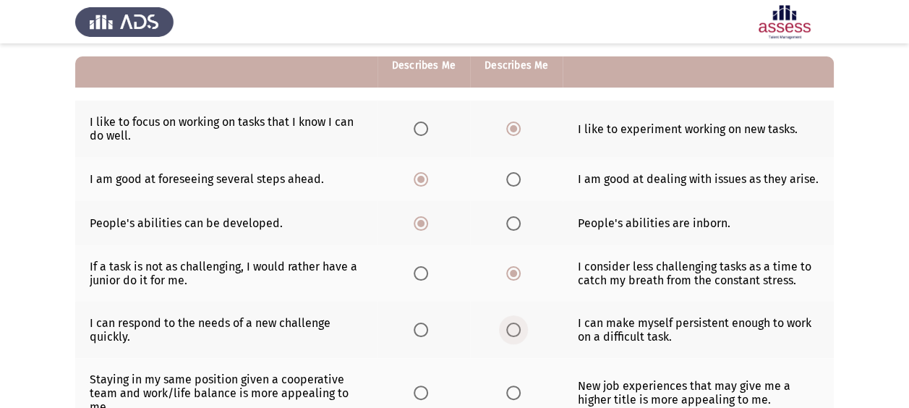
click at [511, 328] on input "Select an option" at bounding box center [513, 330] width 14 height 14
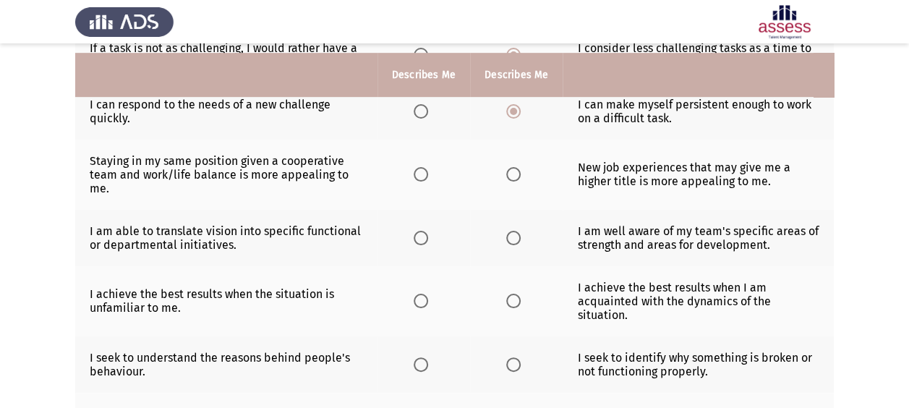
scroll to position [357, 0]
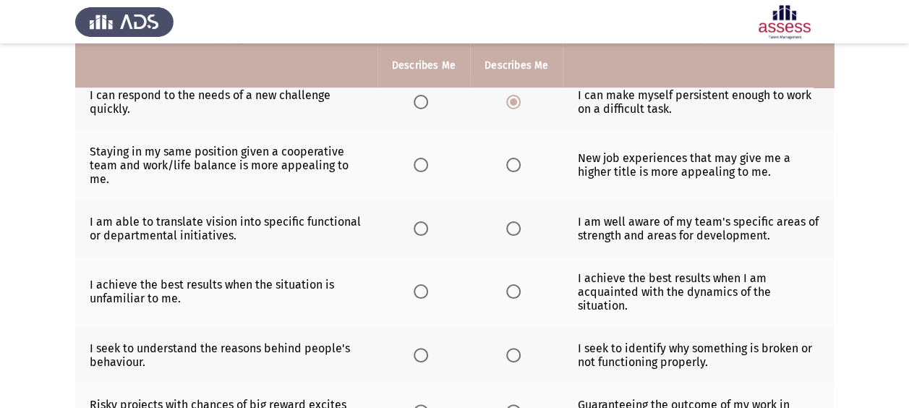
click at [417, 158] on span "Select an option" at bounding box center [421, 165] width 14 height 14
click at [417, 158] on input "Select an option" at bounding box center [421, 165] width 14 height 14
click at [175, 245] on td "I am able to translate vision into specific functional or departmental initiati…" at bounding box center [226, 228] width 302 height 56
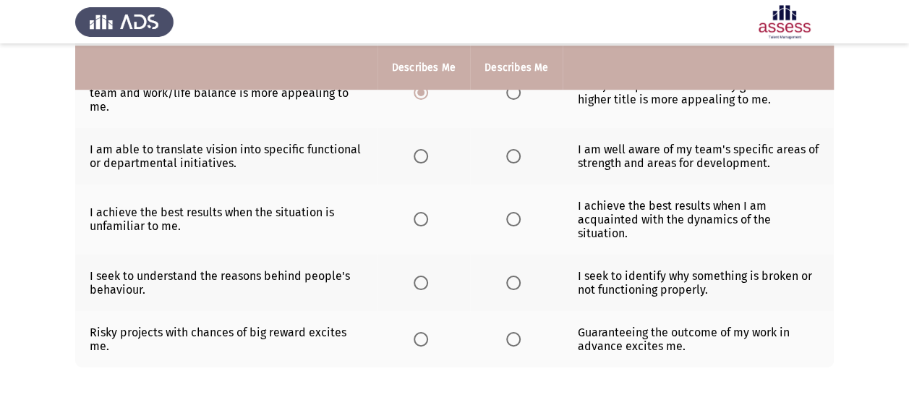
scroll to position [438, 0]
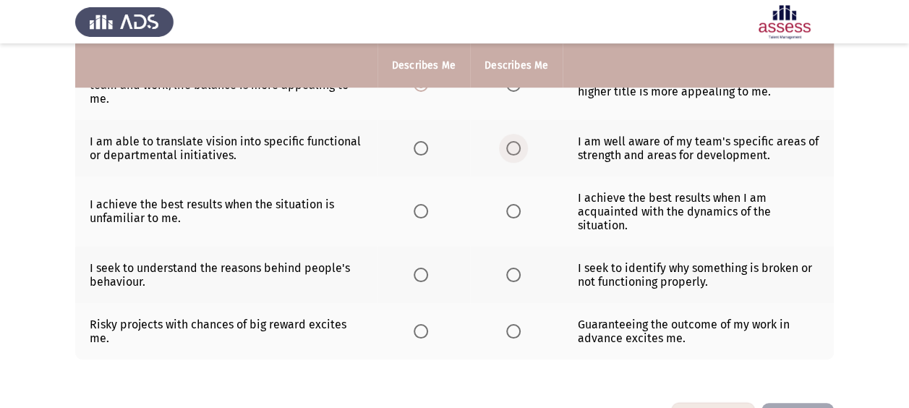
click at [510, 148] on span "Select an option" at bounding box center [513, 148] width 14 height 14
click at [510, 148] on input "Select an option" at bounding box center [513, 148] width 14 height 14
click at [511, 210] on span "Select an option" at bounding box center [513, 211] width 14 height 14
click at [511, 210] on input "Select an option" at bounding box center [513, 211] width 14 height 14
click at [518, 269] on span "Select an option" at bounding box center [513, 275] width 14 height 14
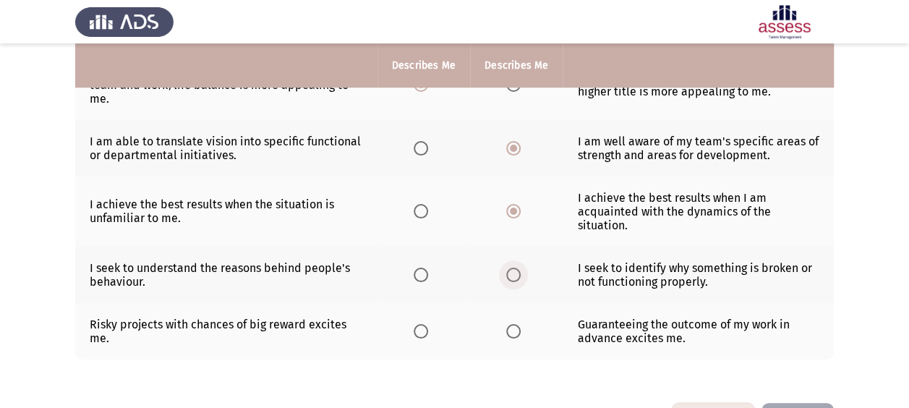
click at [518, 269] on input "Select an option" at bounding box center [513, 275] width 14 height 14
click at [425, 329] on span "Select an option" at bounding box center [421, 331] width 14 height 14
click at [425, 329] on input "Select an option" at bounding box center [421, 331] width 14 height 14
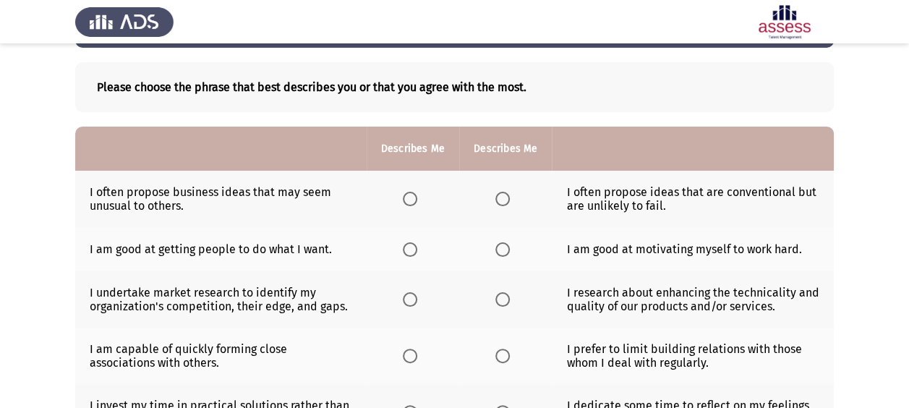
scroll to position [127, 0]
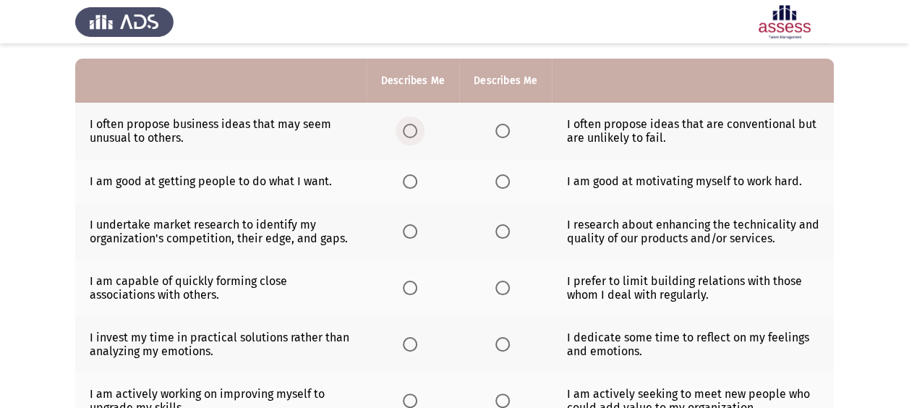
click at [409, 131] on span "Select an option" at bounding box center [410, 131] width 14 height 14
click at [409, 131] on input "Select an option" at bounding box center [410, 131] width 14 height 14
click at [499, 179] on span "Select an option" at bounding box center [502, 181] width 14 height 14
click at [499, 179] on input "Select an option" at bounding box center [502, 181] width 14 height 14
click at [415, 231] on span "Select an option" at bounding box center [410, 231] width 14 height 14
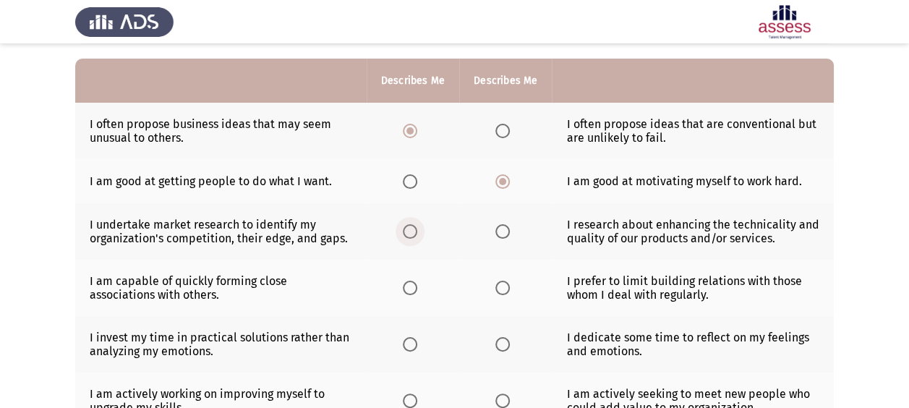
click at [415, 231] on input "Select an option" at bounding box center [410, 231] width 14 height 14
click at [416, 293] on span "Select an option" at bounding box center [410, 288] width 14 height 14
click at [416, 293] on input "Select an option" at bounding box center [410, 288] width 14 height 14
click at [404, 337] on span "Select an option" at bounding box center [410, 344] width 14 height 14
click at [404, 337] on input "Select an option" at bounding box center [410, 344] width 14 height 14
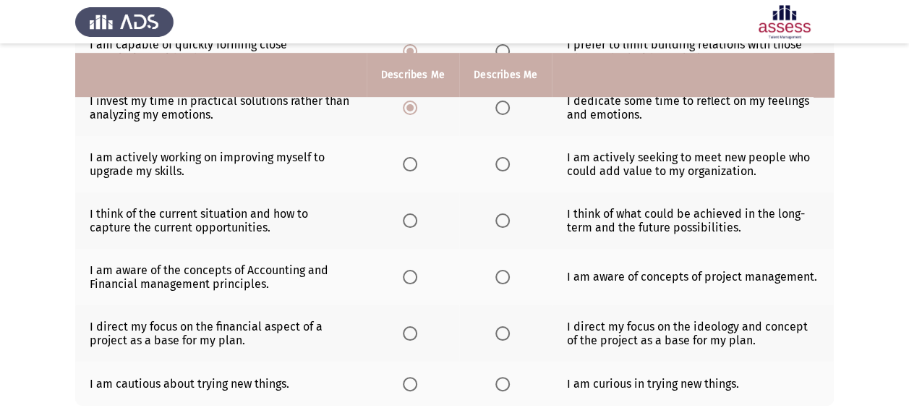
scroll to position [375, 0]
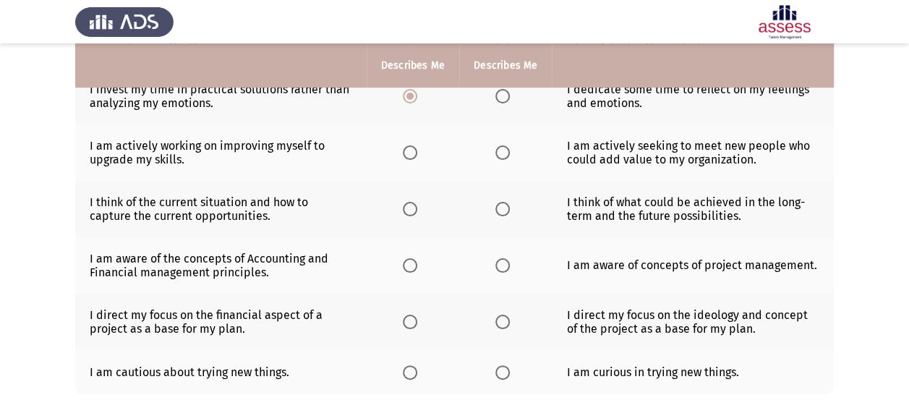
click at [409, 152] on span "Select an option" at bounding box center [410, 152] width 14 height 14
click at [409, 152] on input "Select an option" at bounding box center [410, 152] width 14 height 14
click at [508, 203] on span "Select an option" at bounding box center [502, 209] width 14 height 14
click at [508, 203] on input "Select an option" at bounding box center [502, 209] width 14 height 14
click at [414, 268] on span "Select an option" at bounding box center [410, 265] width 14 height 14
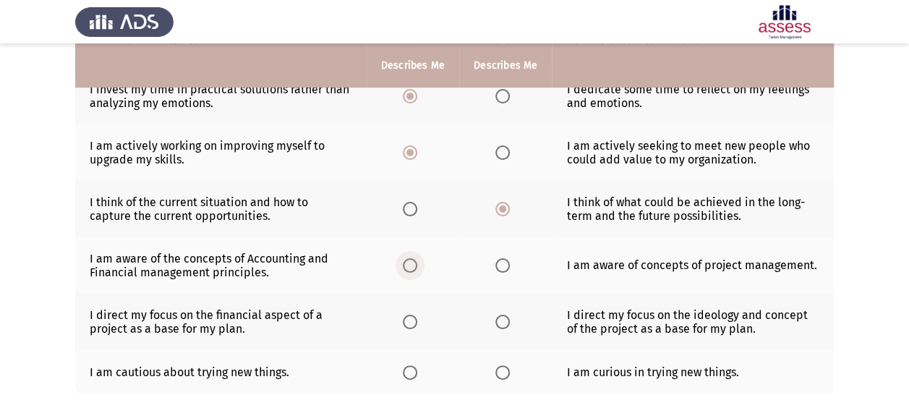
click at [414, 268] on input "Select an option" at bounding box center [410, 265] width 14 height 14
click at [498, 320] on span "Select an option" at bounding box center [502, 322] width 14 height 14
click at [498, 320] on input "Select an option" at bounding box center [502, 322] width 14 height 14
drag, startPoint x: 409, startPoint y: 370, endPoint x: 542, endPoint y: 378, distance: 133.3
click at [557, 378] on tr "I am cautious about trying new things. I am curious in trying new things." at bounding box center [454, 372] width 759 height 44
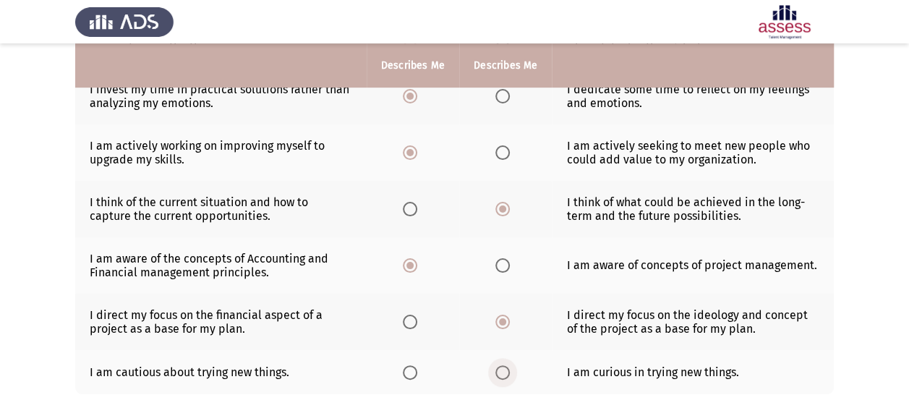
click at [496, 366] on span "Select an option" at bounding box center [502, 372] width 14 height 14
click at [496, 366] on input "Select an option" at bounding box center [502, 372] width 14 height 14
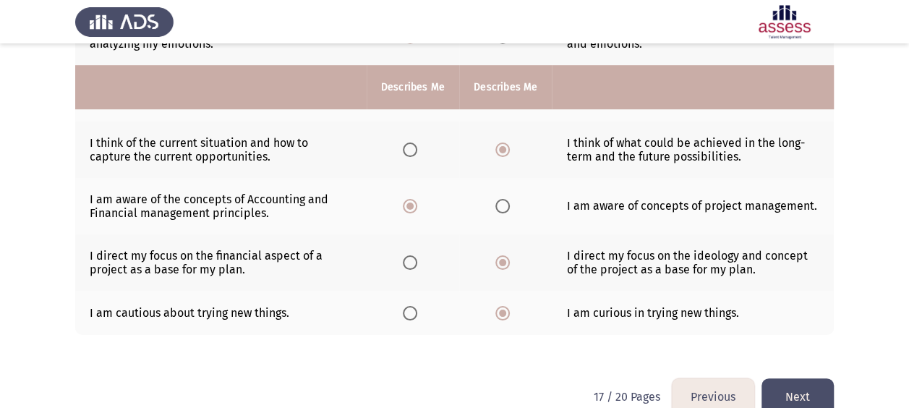
scroll to position [458, 0]
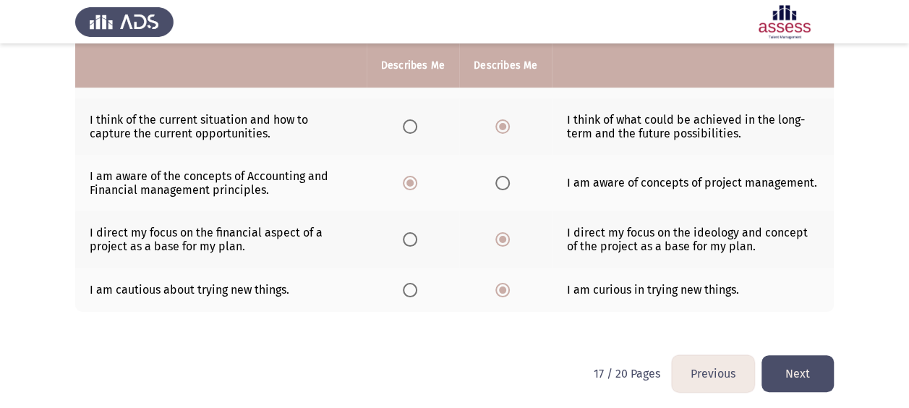
click at [798, 373] on button "Next" at bounding box center [797, 373] width 72 height 37
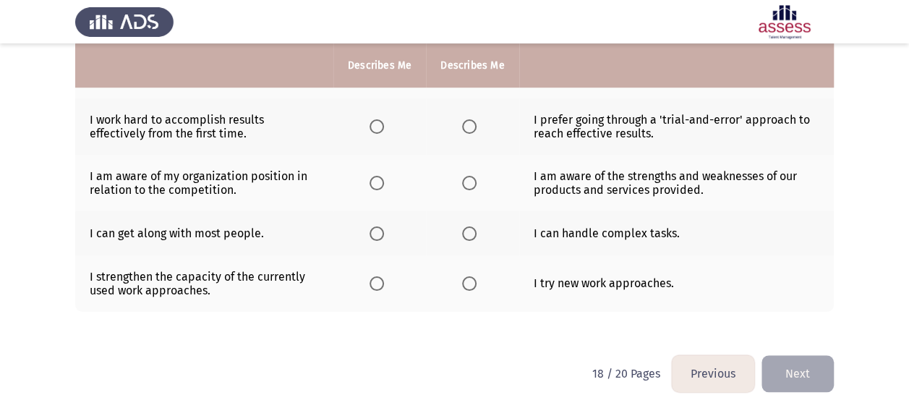
click at [466, 233] on span "Select an option" at bounding box center [469, 233] width 14 height 14
click at [466, 233] on input "Select an option" at bounding box center [469, 233] width 14 height 14
click at [470, 281] on span "Select an option" at bounding box center [469, 283] width 14 height 14
click at [470, 281] on input "Select an option" at bounding box center [469, 283] width 14 height 14
click at [474, 176] on span "Select an option" at bounding box center [469, 183] width 14 height 14
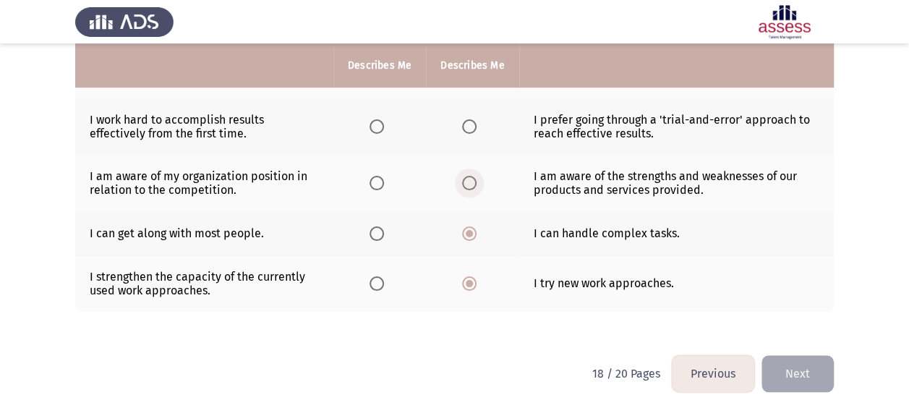
click at [474, 176] on input "Select an option" at bounding box center [469, 183] width 14 height 14
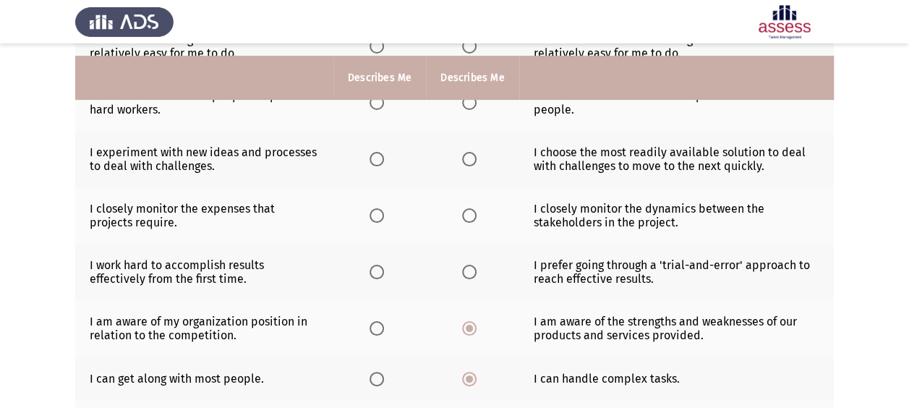
scroll to position [310, 0]
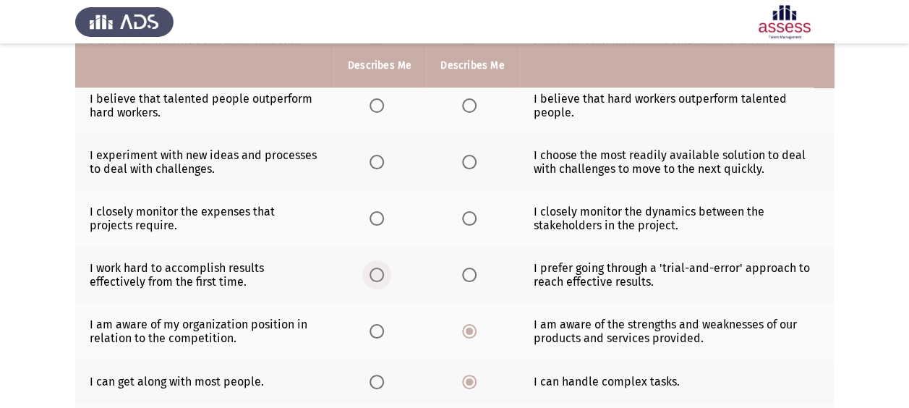
click at [381, 269] on span "Select an option" at bounding box center [377, 275] width 14 height 14
click at [381, 269] on input "Select an option" at bounding box center [377, 275] width 14 height 14
click at [467, 218] on span "Select an option" at bounding box center [469, 218] width 14 height 14
click at [467, 218] on input "Select an option" at bounding box center [469, 218] width 14 height 14
click at [380, 218] on span "Select an option" at bounding box center [377, 218] width 14 height 14
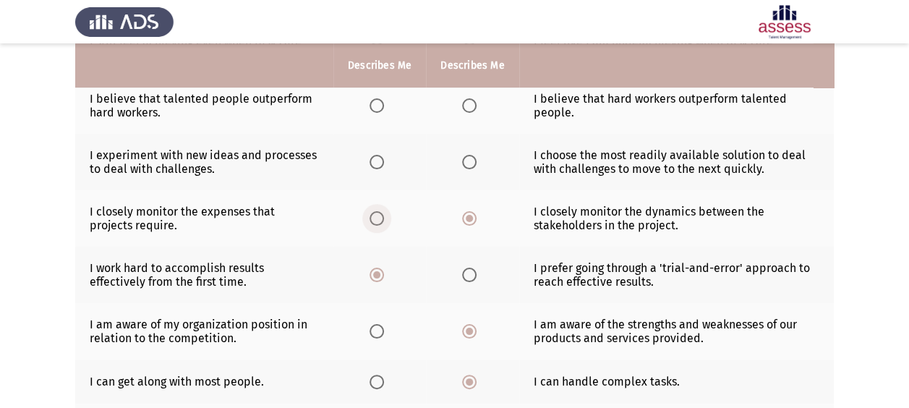
click at [380, 218] on input "Select an option" at bounding box center [377, 218] width 14 height 14
click at [370, 165] on span "Select an option" at bounding box center [377, 162] width 14 height 14
click at [370, 165] on input "Select an option" at bounding box center [377, 162] width 14 height 14
click at [377, 110] on span "Select an option" at bounding box center [377, 105] width 14 height 14
click at [377, 110] on input "Select an option" at bounding box center [377, 105] width 14 height 14
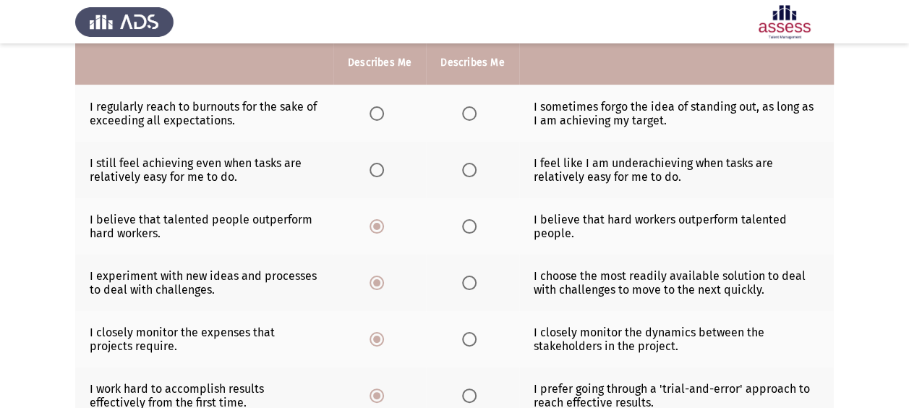
scroll to position [183, 0]
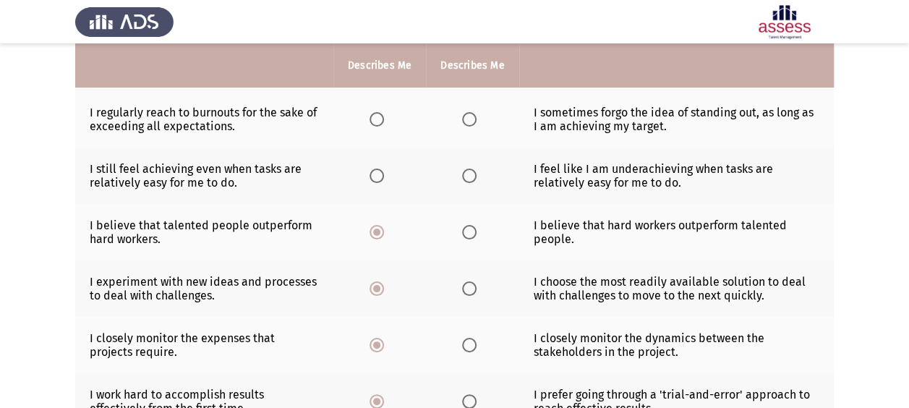
click at [471, 231] on span "Select an option" at bounding box center [469, 232] width 14 height 14
click at [471, 231] on input "Select an option" at bounding box center [469, 232] width 14 height 14
click at [385, 174] on label "Select an option" at bounding box center [380, 175] width 20 height 14
click at [384, 174] on input "Select an option" at bounding box center [377, 175] width 14 height 14
click at [483, 118] on th at bounding box center [472, 119] width 93 height 56
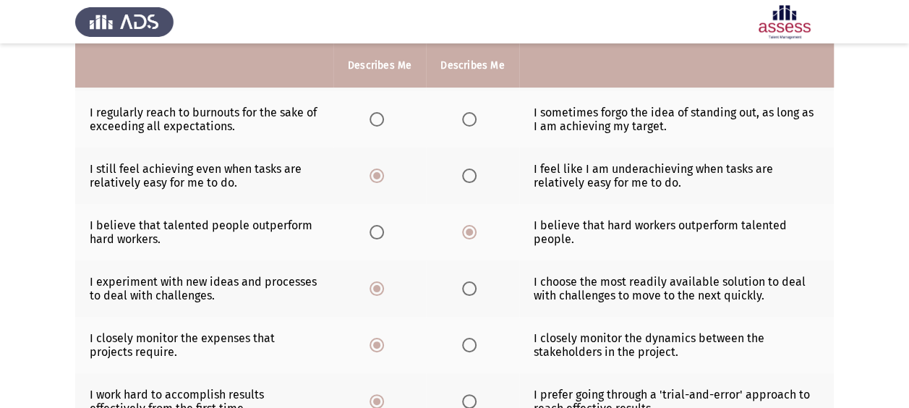
click at [454, 121] on th at bounding box center [472, 119] width 93 height 56
click at [463, 121] on span "Select an option" at bounding box center [469, 119] width 14 height 14
click at [463, 121] on input "Select an option" at bounding box center [469, 119] width 14 height 14
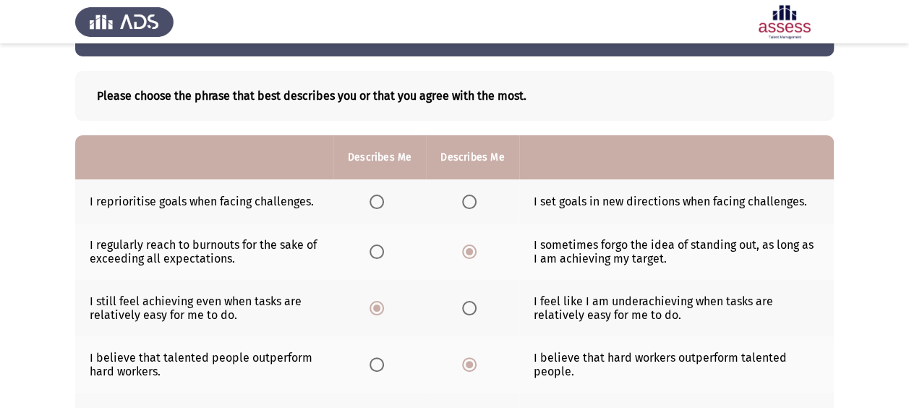
scroll to position [0, 0]
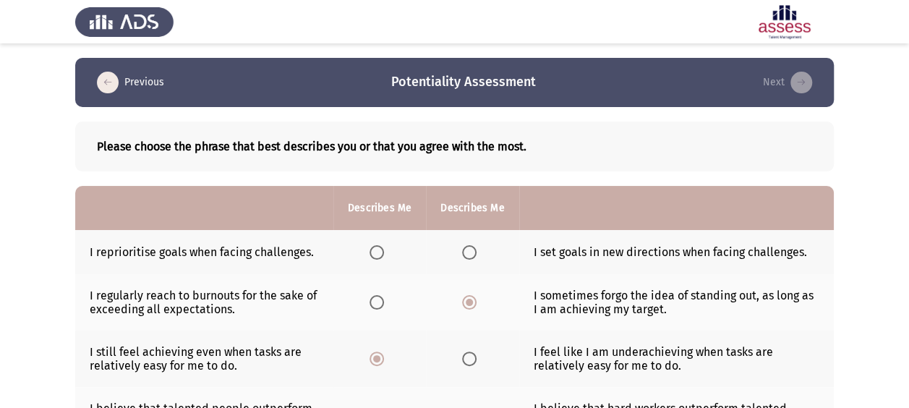
click at [372, 255] on span "Select an option" at bounding box center [377, 252] width 14 height 14
click at [372, 255] on input "Select an option" at bounding box center [377, 252] width 14 height 14
click at [466, 246] on span "Select an option" at bounding box center [469, 252] width 14 height 14
click at [466, 246] on input "Select an option" at bounding box center [469, 252] width 14 height 14
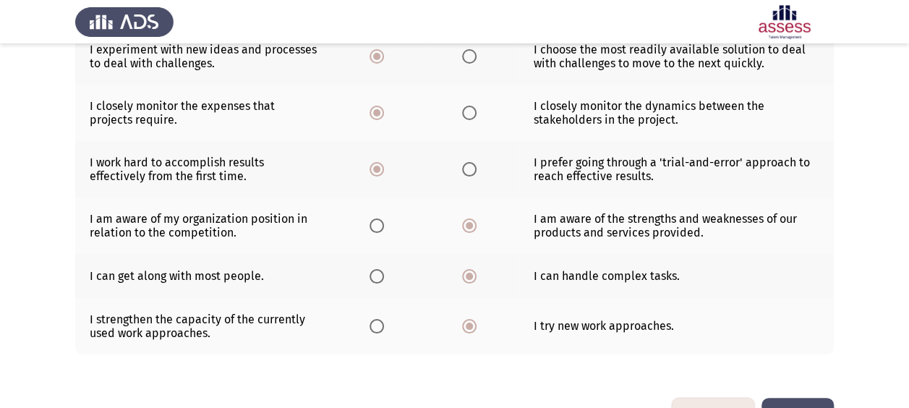
scroll to position [458, 0]
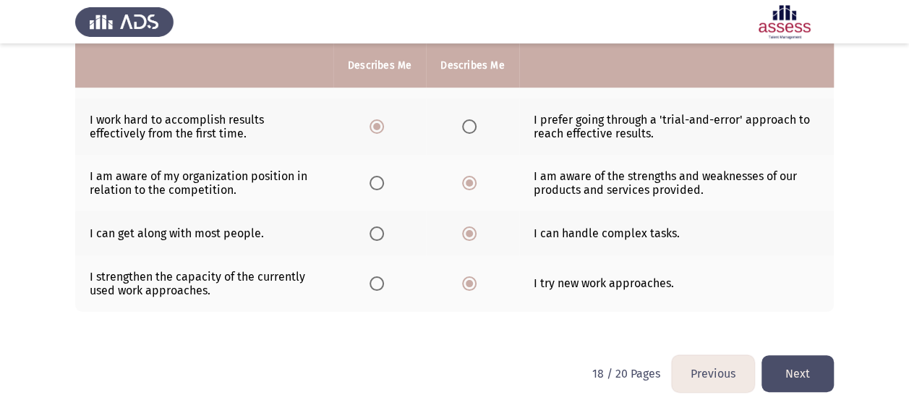
click at [805, 364] on button "Next" at bounding box center [797, 373] width 72 height 37
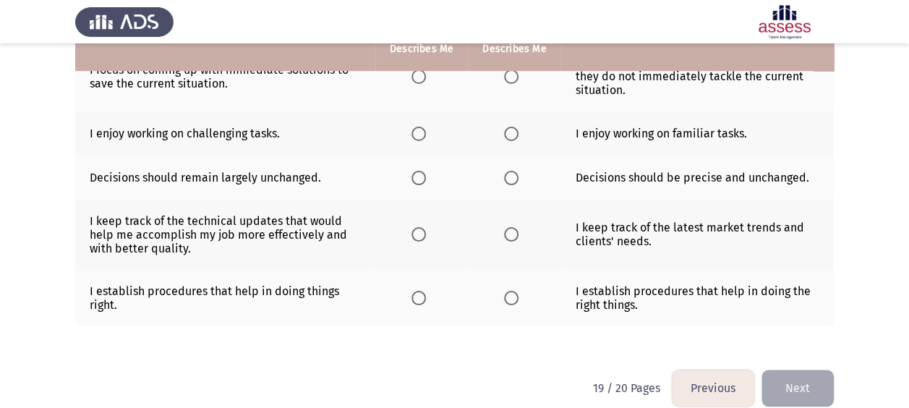
scroll to position [0, 0]
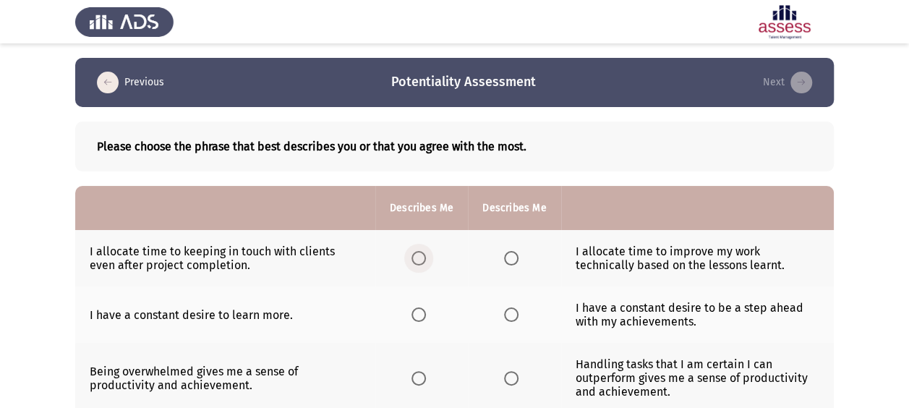
click at [422, 262] on span "Select an option" at bounding box center [418, 258] width 14 height 14
click at [422, 262] on input "Select an option" at bounding box center [418, 258] width 14 height 14
click at [414, 317] on span "Select an option" at bounding box center [418, 314] width 14 height 14
click at [414, 317] on input "Select an option" at bounding box center [418, 314] width 14 height 14
click at [513, 385] on th at bounding box center [514, 378] width 93 height 70
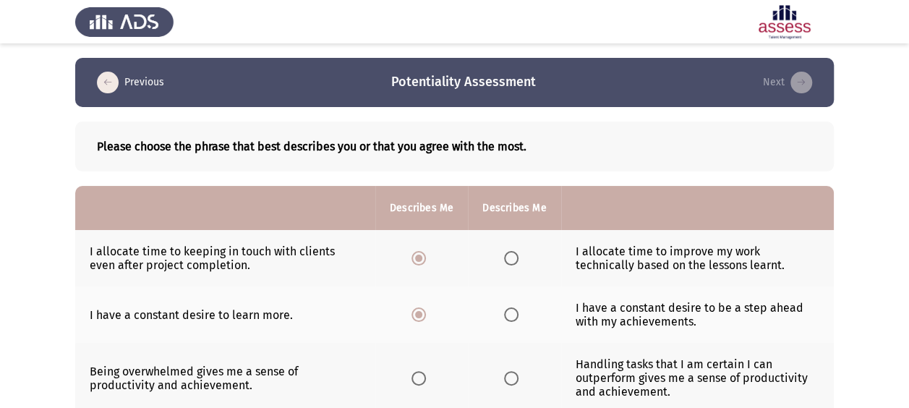
click at [502, 375] on th at bounding box center [514, 378] width 93 height 70
click at [508, 372] on span "Select an option" at bounding box center [511, 378] width 14 height 14
click at [508, 372] on input "Select an option" at bounding box center [511, 378] width 14 height 14
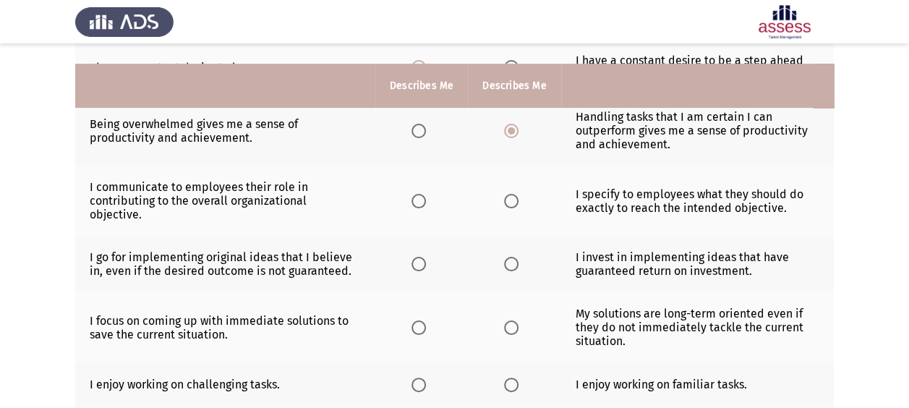
scroll to position [268, 0]
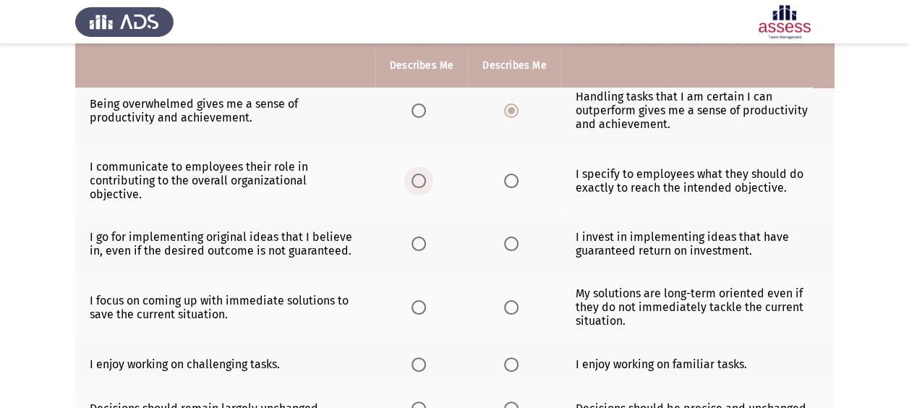
click at [419, 174] on span "Select an option" at bounding box center [418, 181] width 14 height 14
click at [419, 174] on input "Select an option" at bounding box center [418, 181] width 14 height 14
click at [417, 236] on span "Select an option" at bounding box center [418, 243] width 14 height 14
click at [417, 236] on input "Select an option" at bounding box center [418, 243] width 14 height 14
click at [409, 283] on th at bounding box center [421, 307] width 93 height 70
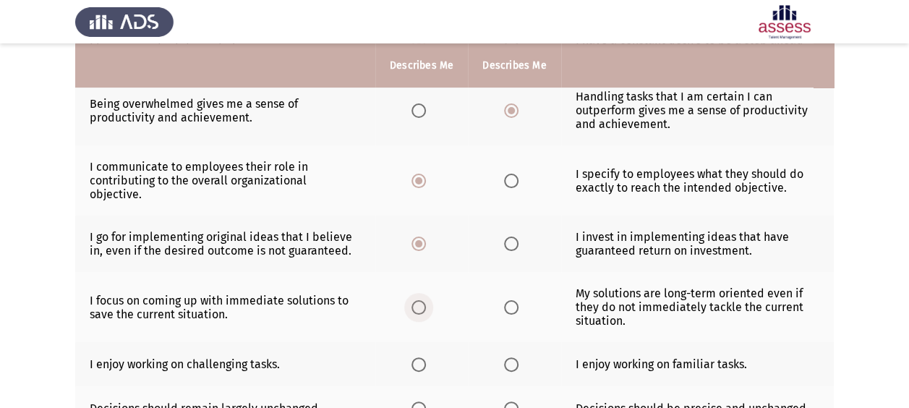
click at [414, 300] on span "Select an option" at bounding box center [418, 307] width 14 height 14
click at [414, 300] on input "Select an option" at bounding box center [418, 307] width 14 height 14
drag, startPoint x: 404, startPoint y: 346, endPoint x: 416, endPoint y: 346, distance: 12.3
click at [406, 346] on th at bounding box center [421, 364] width 93 height 44
click at [416, 357] on span "Select an option" at bounding box center [418, 364] width 14 height 14
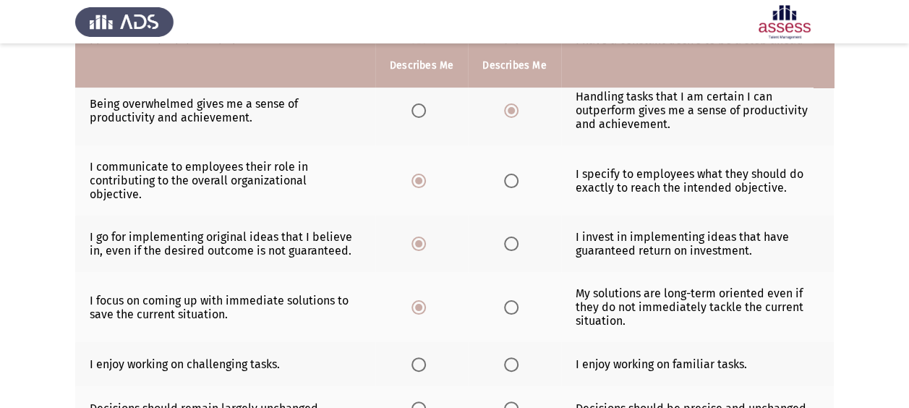
click at [416, 357] on input "Select an option" at bounding box center [418, 364] width 14 height 14
click at [508, 401] on span "Select an option" at bounding box center [511, 408] width 14 height 14
click at [508, 401] on input "Select an option" at bounding box center [511, 408] width 14 height 14
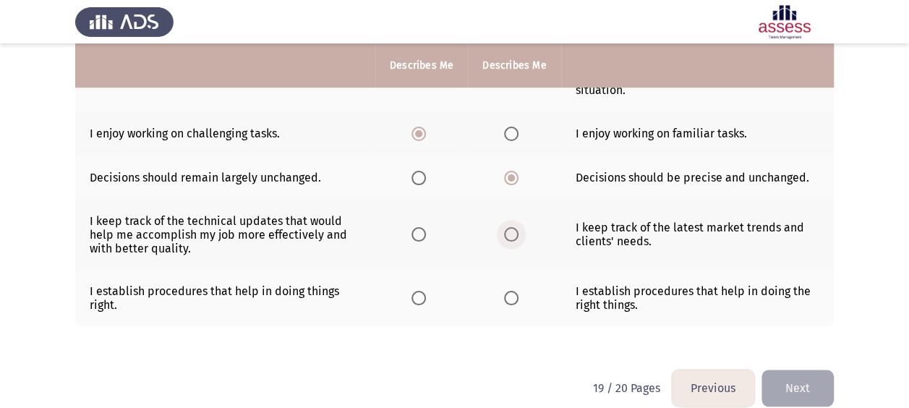
click at [512, 227] on span "Select an option" at bounding box center [511, 234] width 14 height 14
click at [512, 227] on input "Select an option" at bounding box center [511, 234] width 14 height 14
click at [418, 291] on span "Select an option" at bounding box center [418, 298] width 14 height 14
click at [418, 291] on input "Select an option" at bounding box center [418, 298] width 14 height 14
click at [822, 370] on button "Next" at bounding box center [797, 388] width 72 height 37
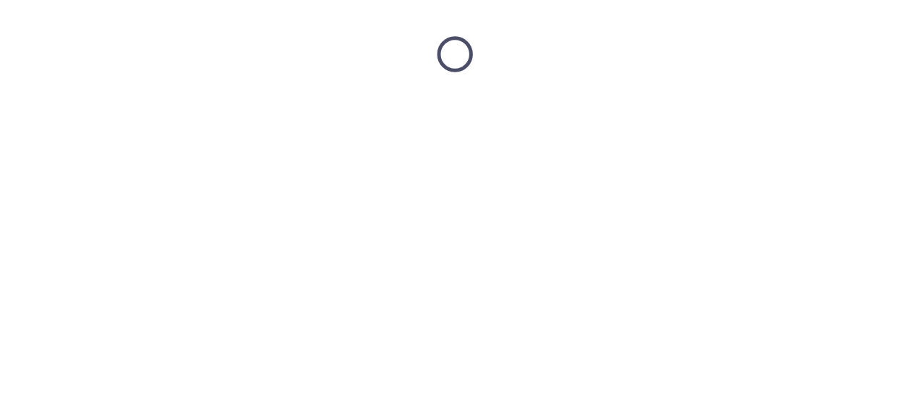
scroll to position [0, 0]
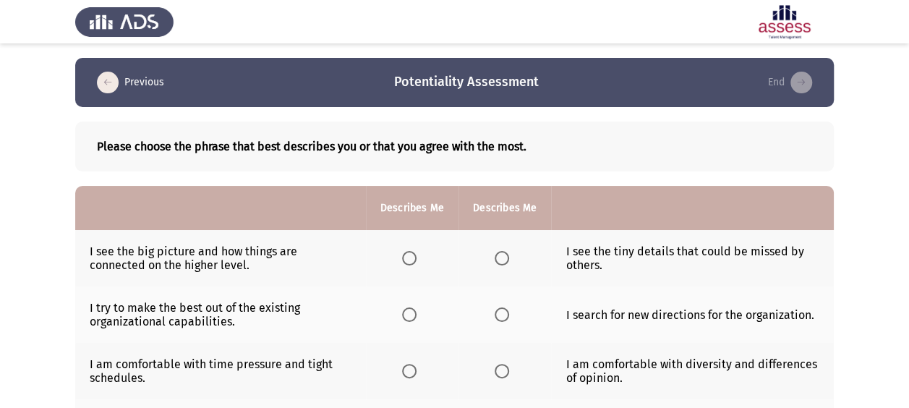
click at [501, 256] on span "Select an option" at bounding box center [502, 258] width 14 height 14
click at [501, 256] on input "Select an option" at bounding box center [502, 258] width 14 height 14
click at [408, 259] on span "Select an option" at bounding box center [409, 258] width 14 height 14
click at [408, 259] on input "Select an option" at bounding box center [409, 258] width 14 height 14
click at [410, 314] on span "Select an option" at bounding box center [409, 314] width 14 height 14
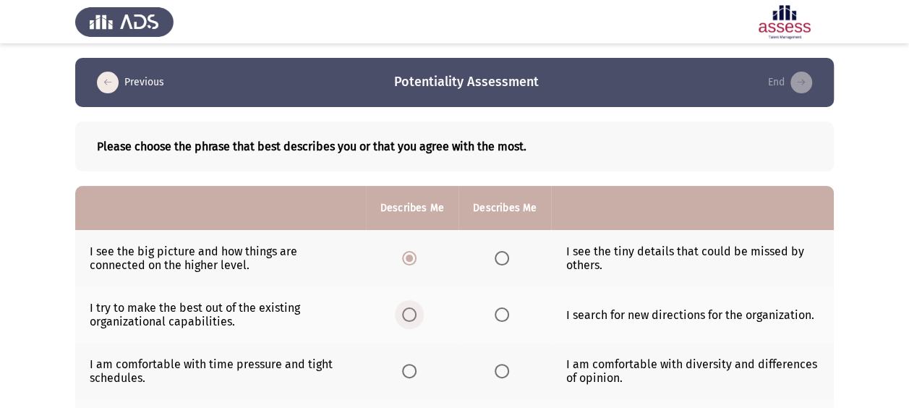
click at [410, 314] on input "Select an option" at bounding box center [409, 314] width 14 height 14
click at [404, 372] on span "Select an option" at bounding box center [409, 371] width 14 height 14
click at [404, 372] on input "Select an option" at bounding box center [409, 371] width 14 height 14
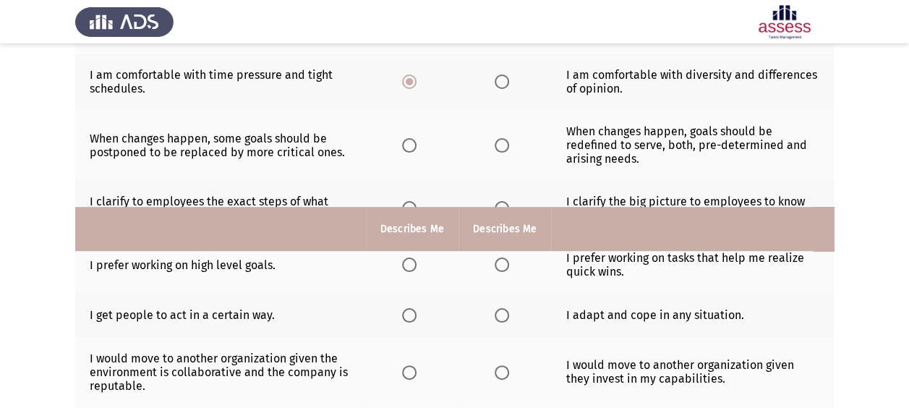
scroll to position [511, 0]
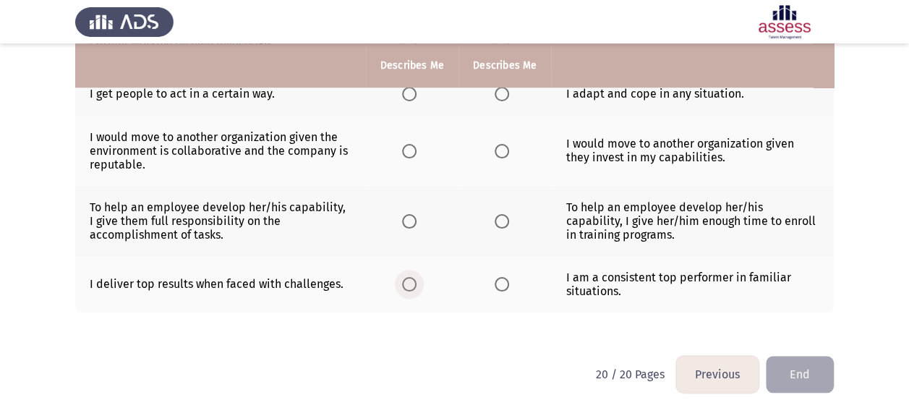
click at [412, 280] on span "Select an option" at bounding box center [409, 284] width 14 height 14
click at [412, 280] on input "Select an option" at bounding box center [409, 284] width 14 height 14
click at [411, 223] on span "Select an option" at bounding box center [409, 221] width 14 height 14
click at [411, 223] on input "Select an option" at bounding box center [409, 221] width 14 height 14
drag, startPoint x: 404, startPoint y: 152, endPoint x: 508, endPoint y: 178, distance: 107.3
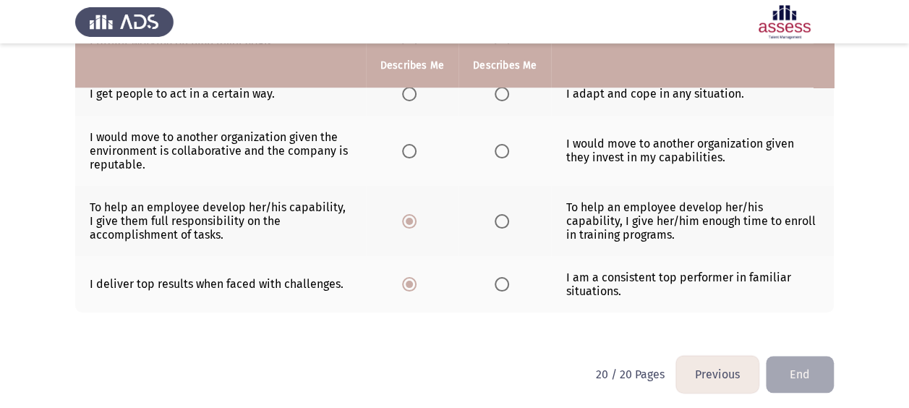
click at [508, 180] on tr "I would move to another organization given the environment is collaborative and…" at bounding box center [454, 151] width 759 height 70
click at [411, 150] on span "Select an option" at bounding box center [409, 151] width 14 height 14
click at [411, 150] on input "Select an option" at bounding box center [409, 151] width 14 height 14
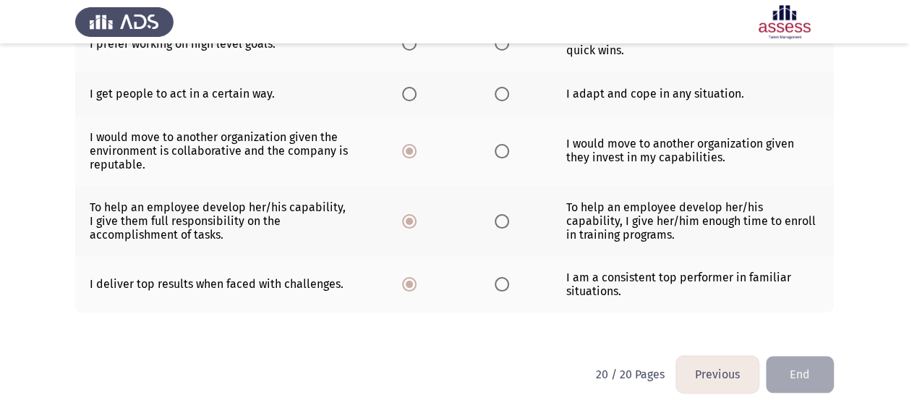
scroll to position [221, 0]
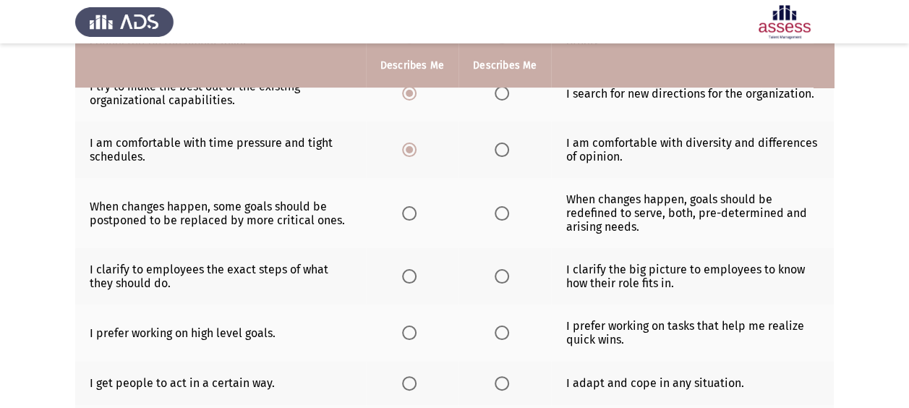
click at [496, 383] on span "Select an option" at bounding box center [502, 383] width 14 height 14
click at [496, 383] on input "Select an option" at bounding box center [502, 383] width 14 height 14
drag, startPoint x: 505, startPoint y: 339, endPoint x: 404, endPoint y: 341, distance: 101.3
click at [409, 344] on tr "I prefer working on high level goals. I prefer working on tasks that help me re…" at bounding box center [454, 332] width 759 height 56
click at [412, 327] on span "Select an option" at bounding box center [409, 332] width 14 height 14
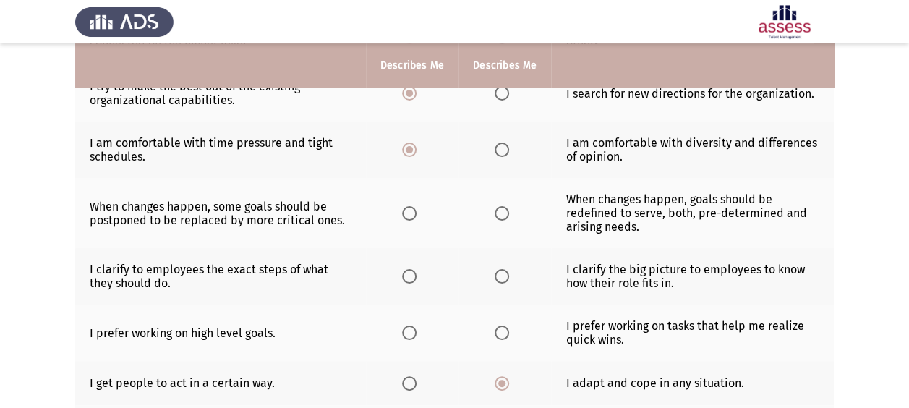
click at [412, 327] on input "Select an option" at bounding box center [409, 332] width 14 height 14
click at [415, 270] on span "Select an option" at bounding box center [409, 276] width 14 height 14
click at [415, 270] on input "Select an option" at bounding box center [409, 276] width 14 height 14
click at [499, 211] on span "Select an option" at bounding box center [502, 213] width 14 height 14
click at [499, 211] on input "Select an option" at bounding box center [502, 213] width 14 height 14
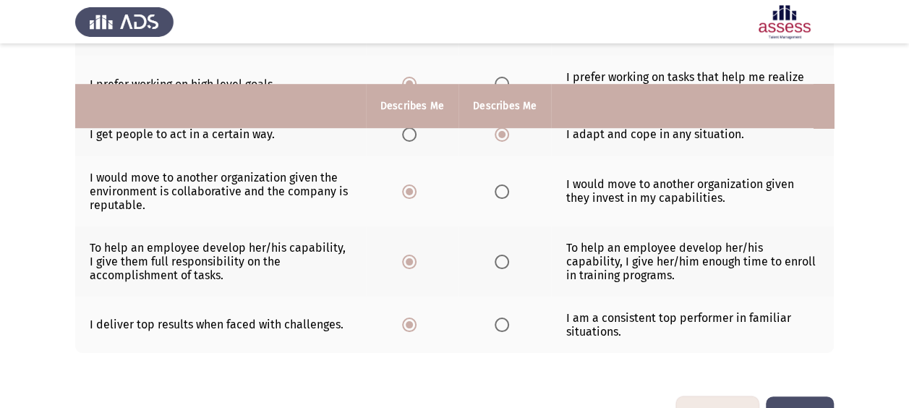
scroll to position [511, 0]
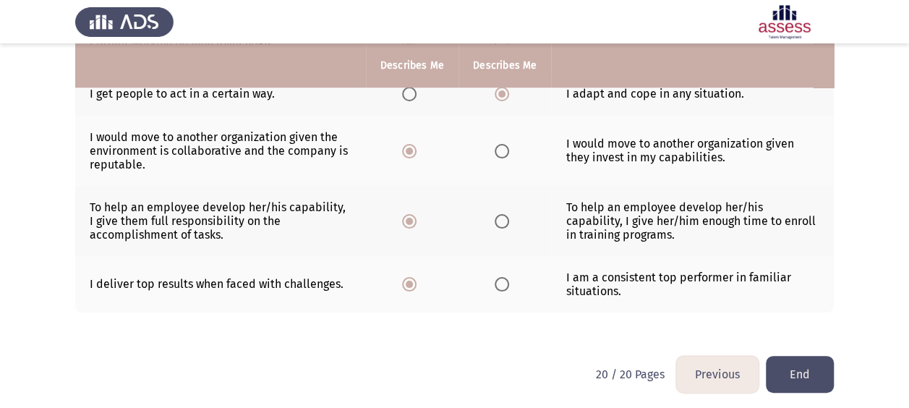
click at [809, 366] on button "End" at bounding box center [800, 374] width 68 height 37
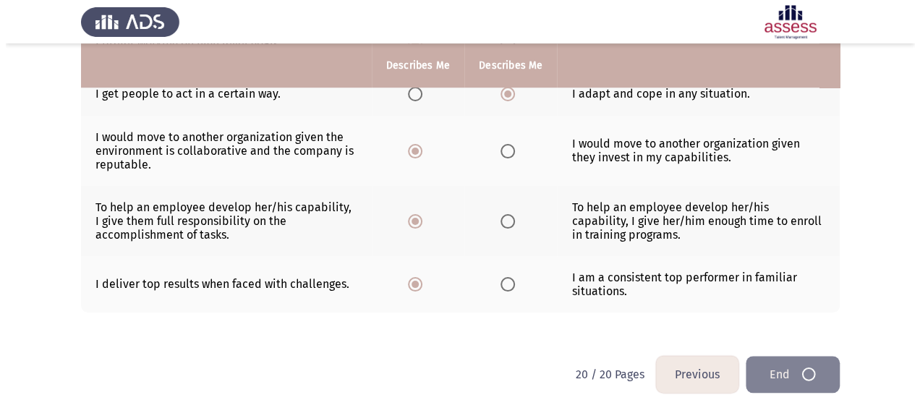
scroll to position [0, 0]
